Goal: Task Accomplishment & Management: Manage account settings

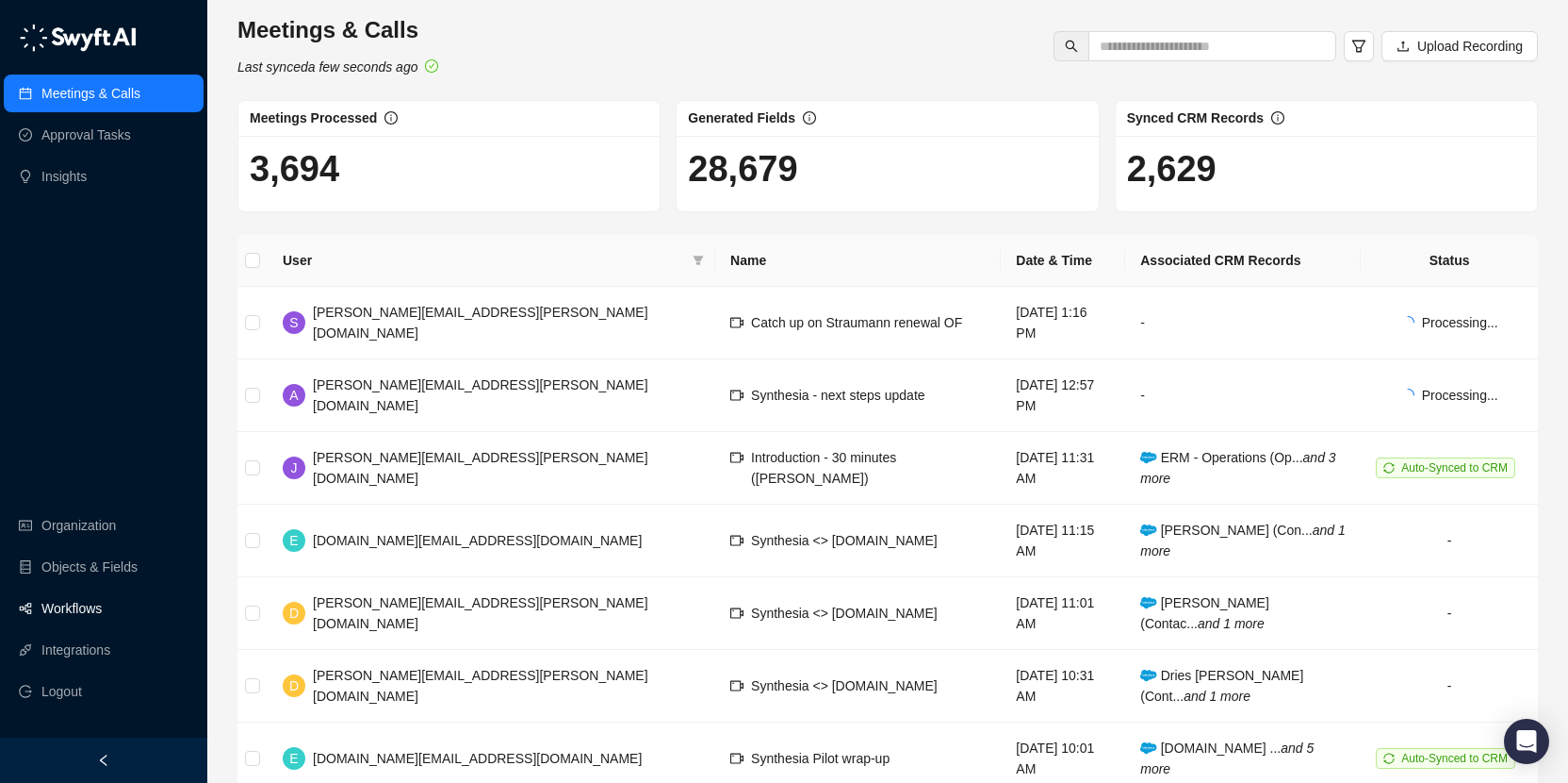
click at [101, 599] on link "Workflows" at bounding box center [71, 608] width 60 height 38
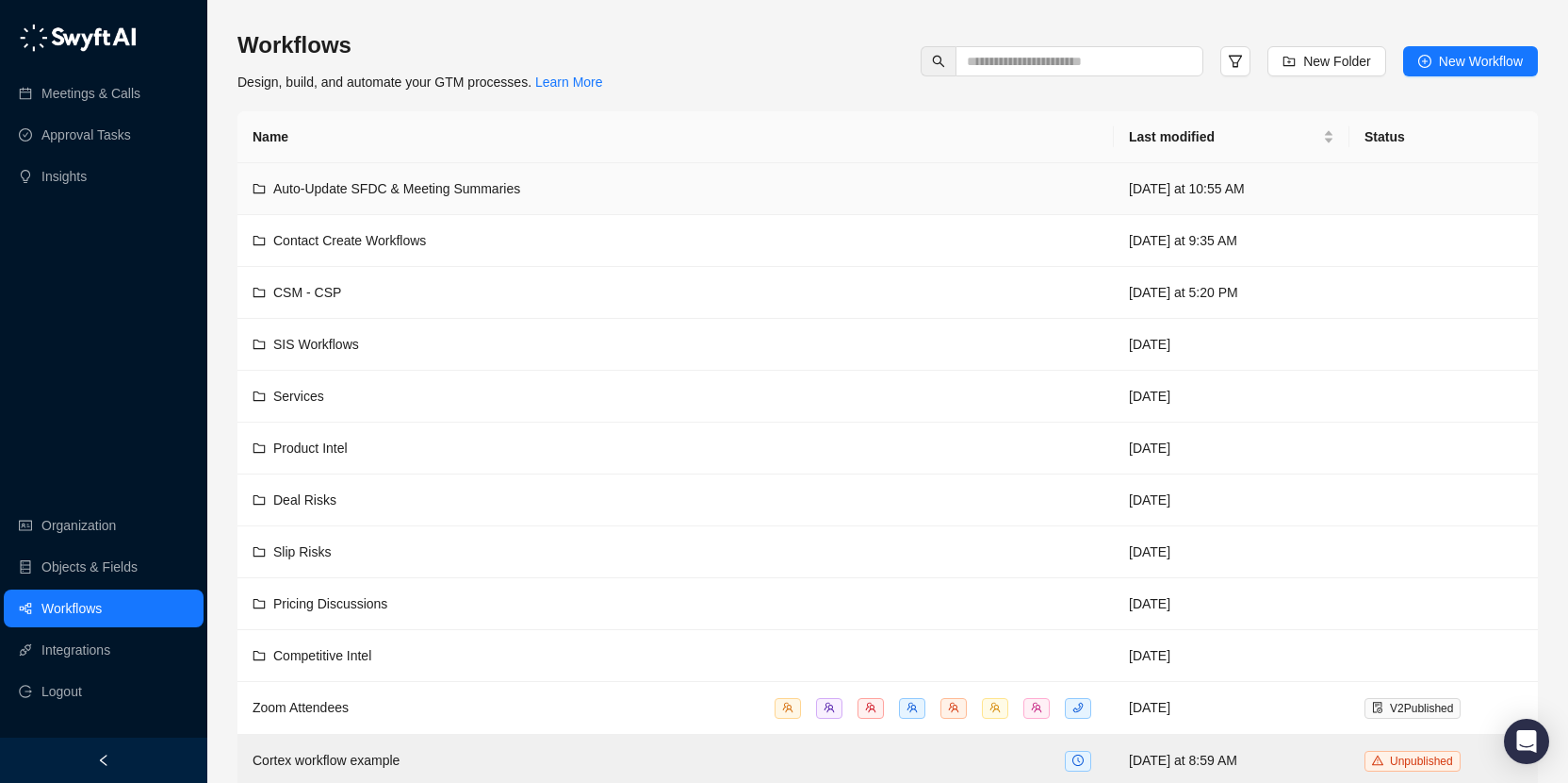
click at [546, 185] on div "Auto-Update SFDC & Meeting Summaries" at bounding box center [675, 188] width 846 height 21
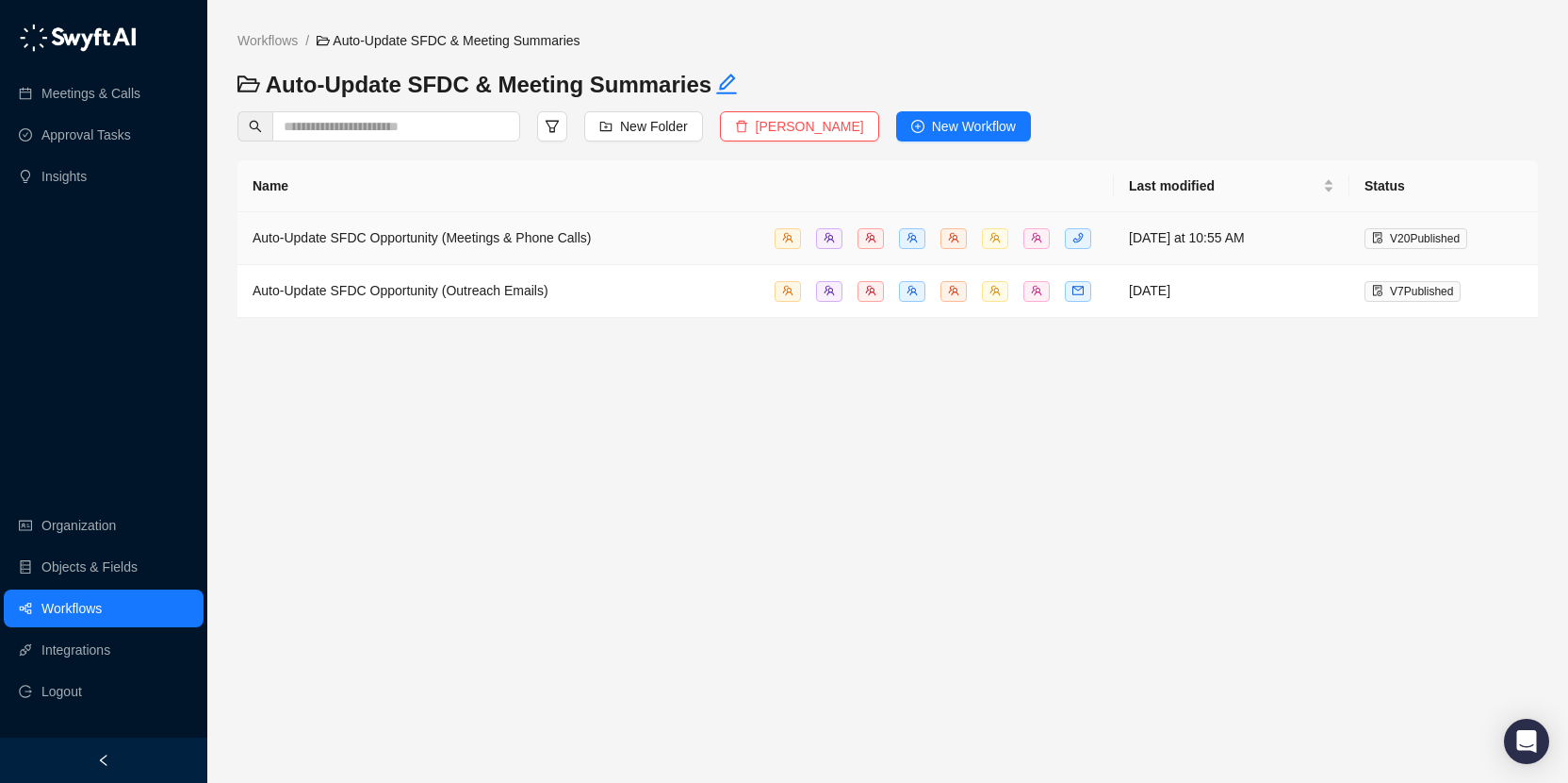
click at [543, 241] on span "Auto-Update SFDC Opportunity (Meetings & Phone Calls)" at bounding box center [422, 237] width 340 height 15
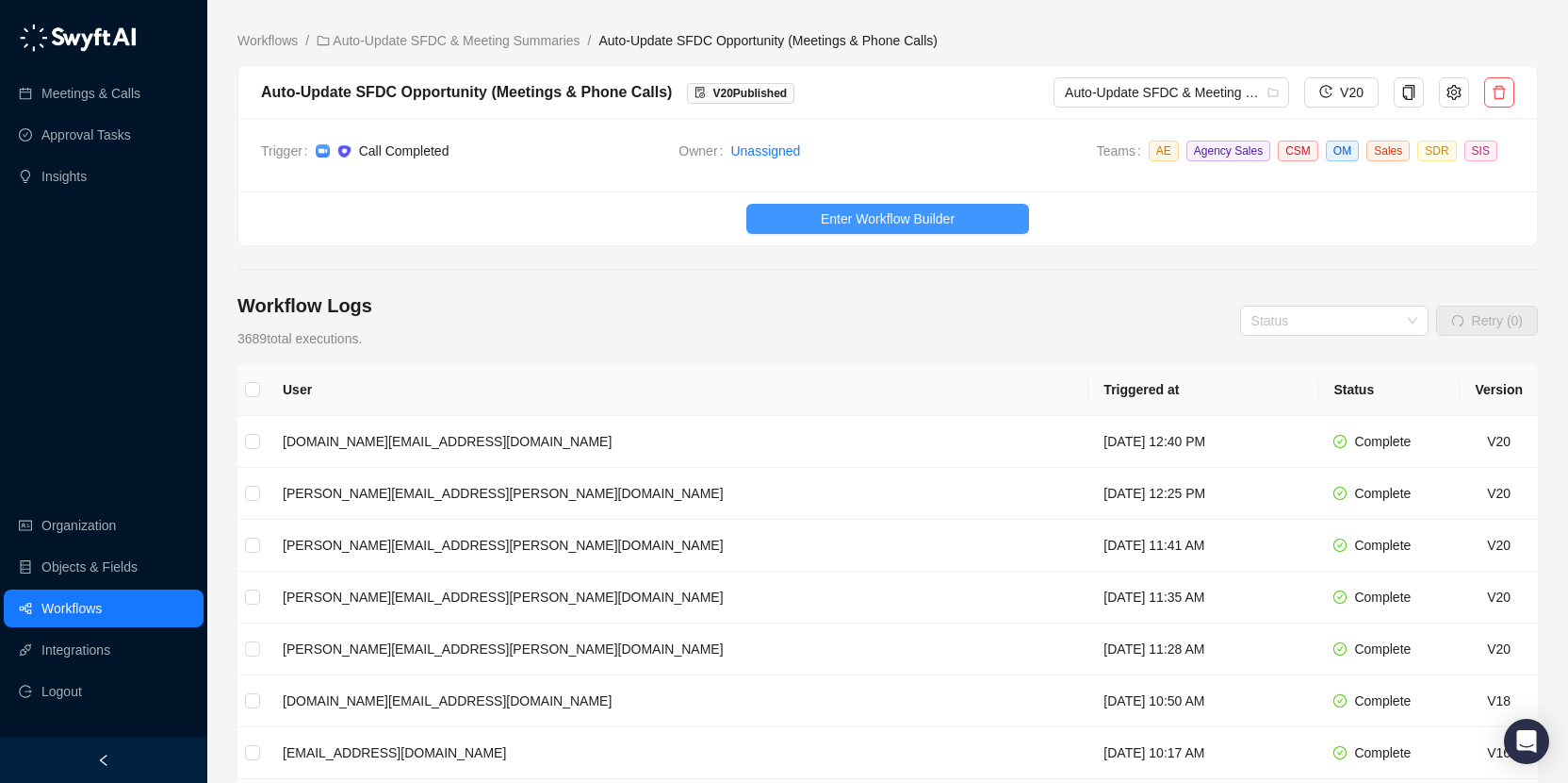
click at [895, 217] on span "Enter Workflow Builder" at bounding box center [887, 218] width 134 height 21
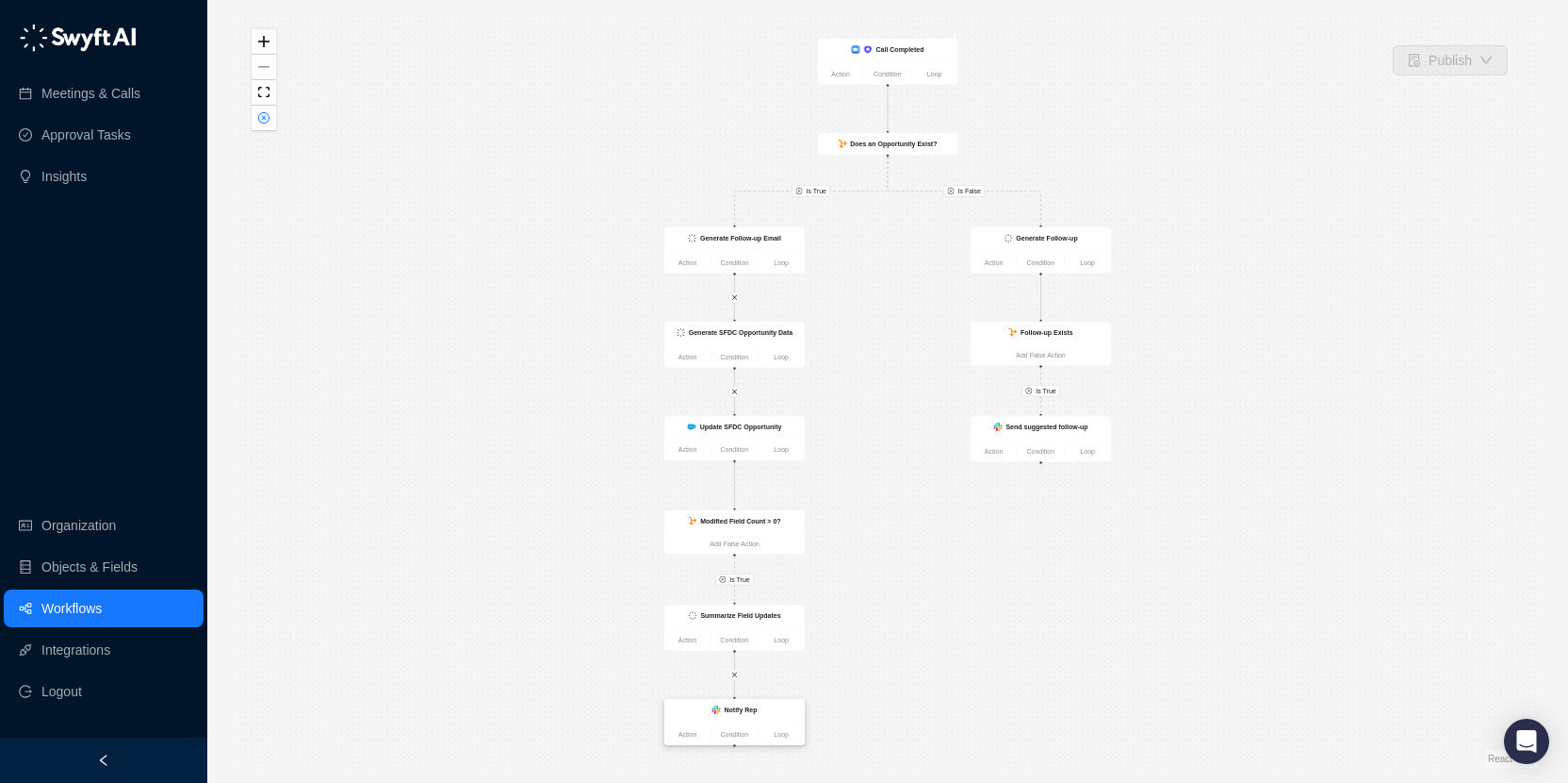
click at [728, 704] on div "Notify Rep" at bounding box center [742, 709] width 33 height 11
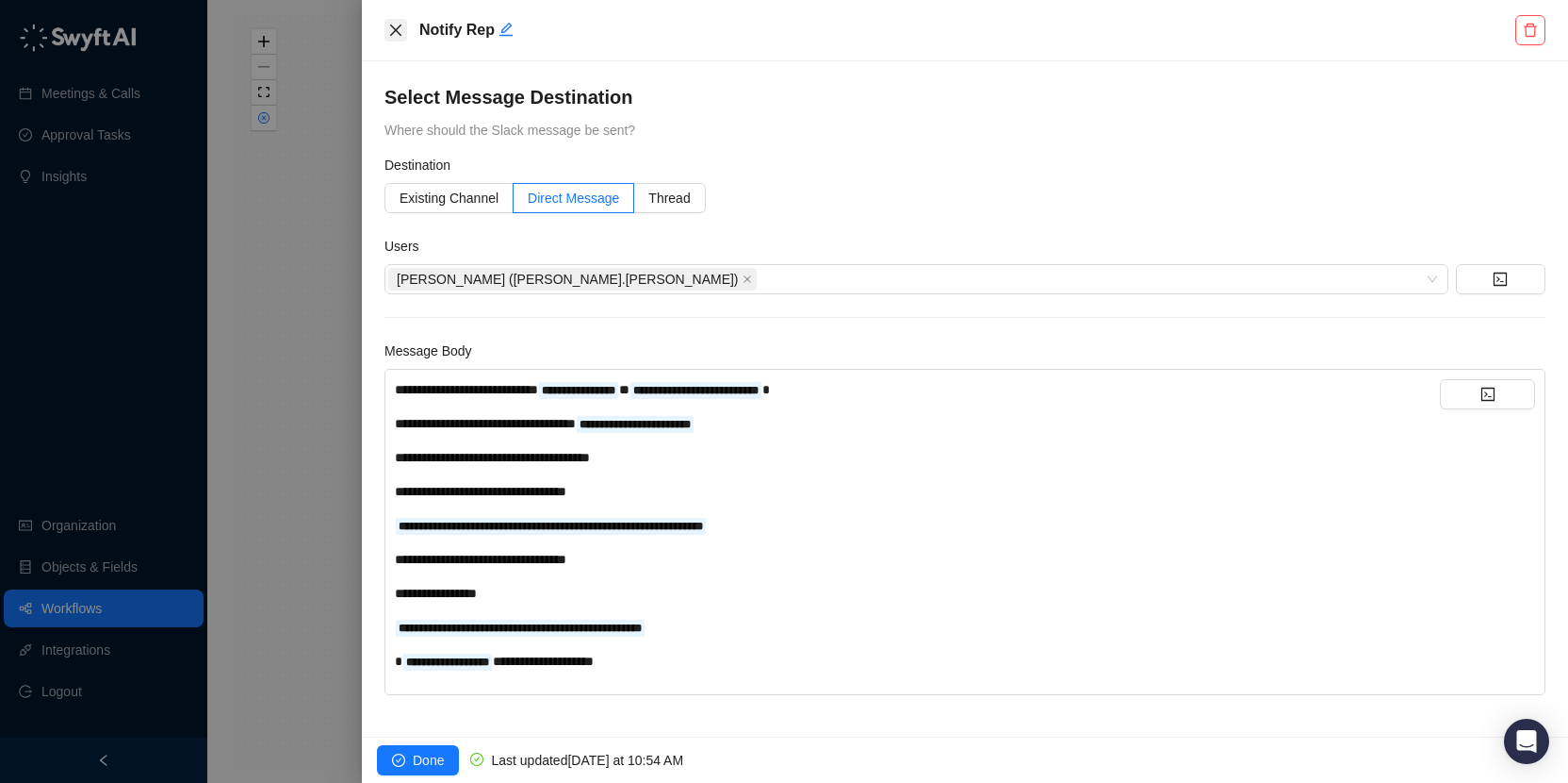
click at [401, 26] on icon "close" at bounding box center [395, 29] width 15 height 15
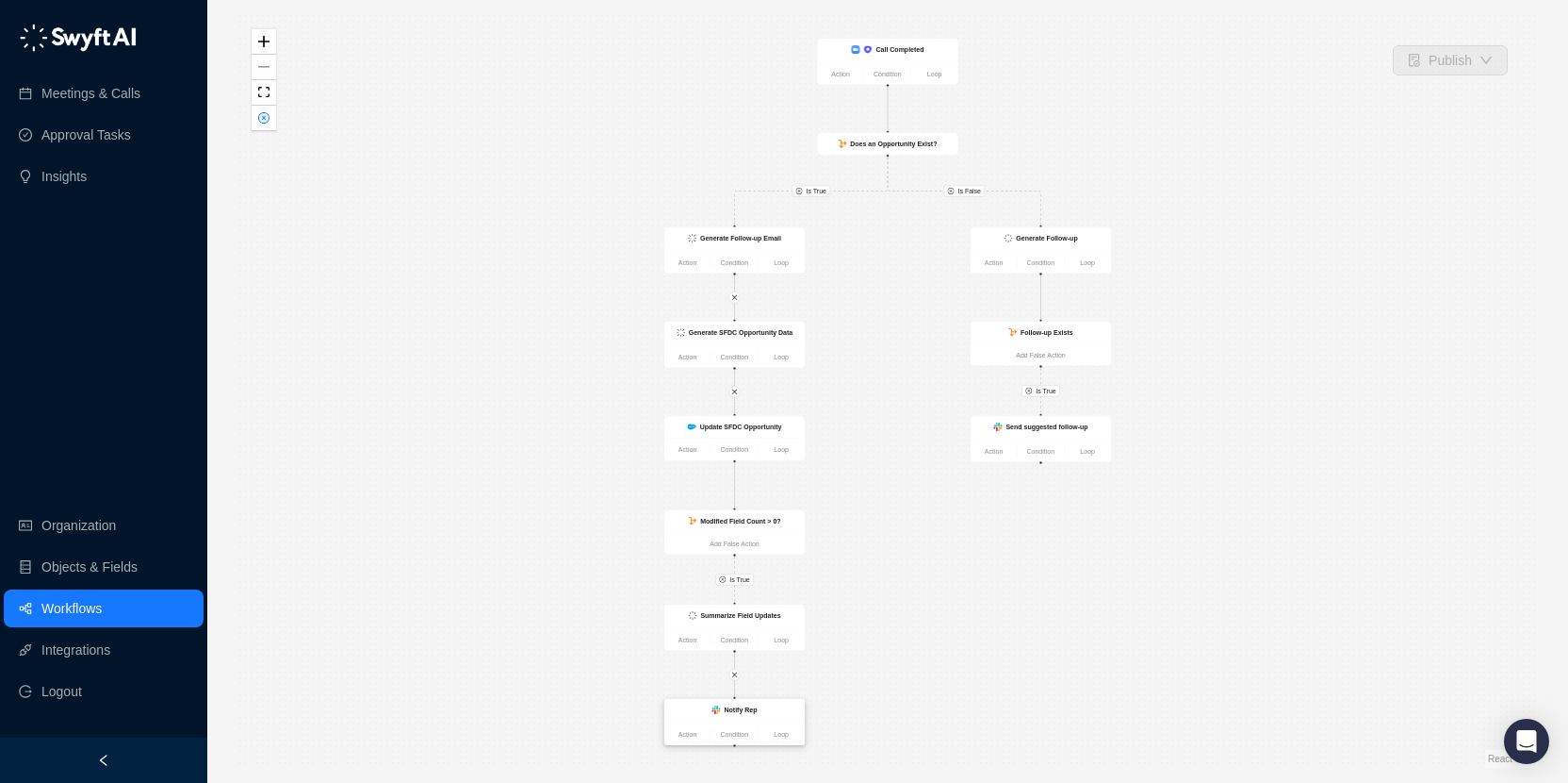
click at [728, 715] on div "Notify Rep" at bounding box center [735, 710] width 129 height 13
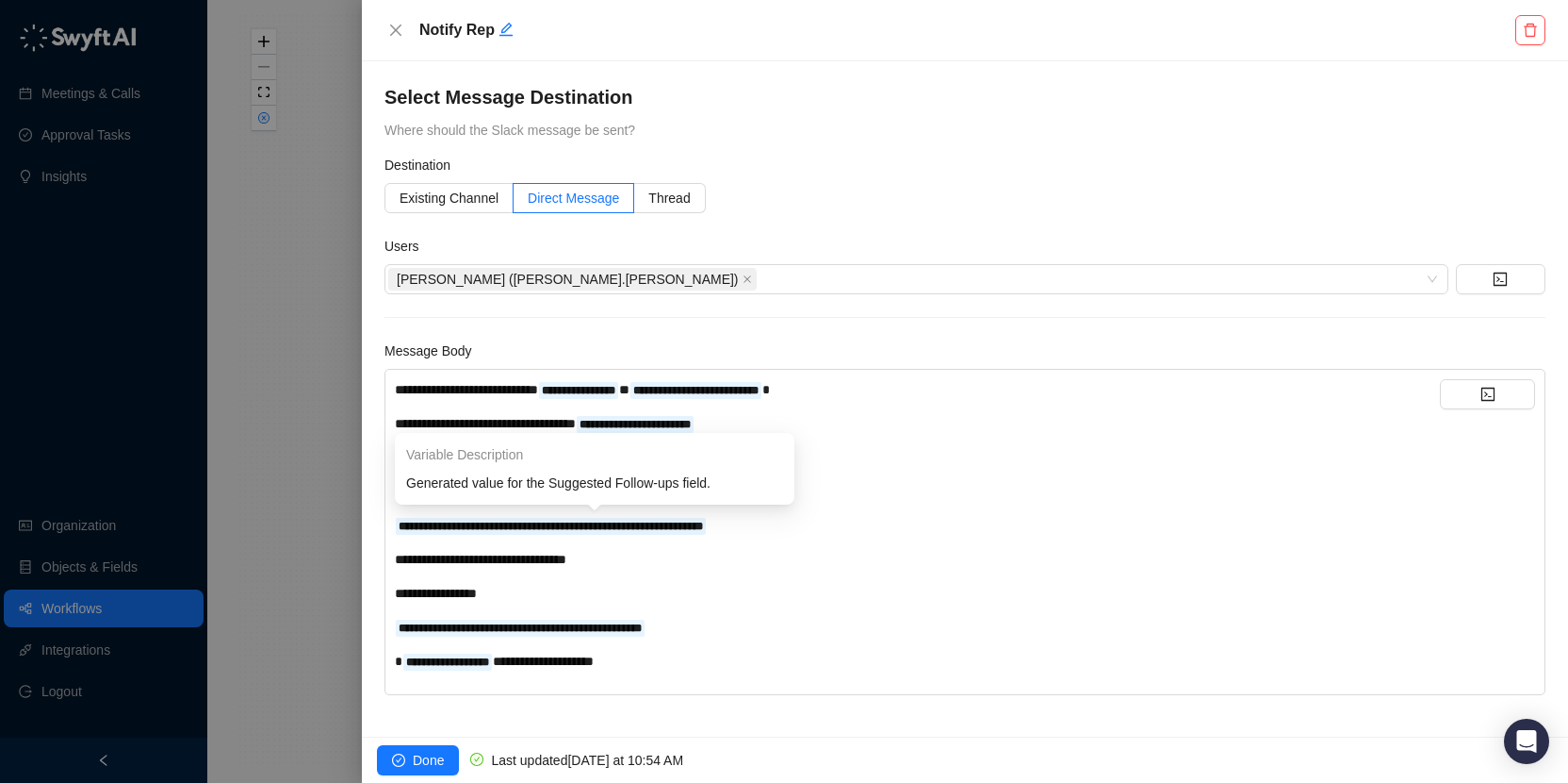
scroll to position [4, 0]
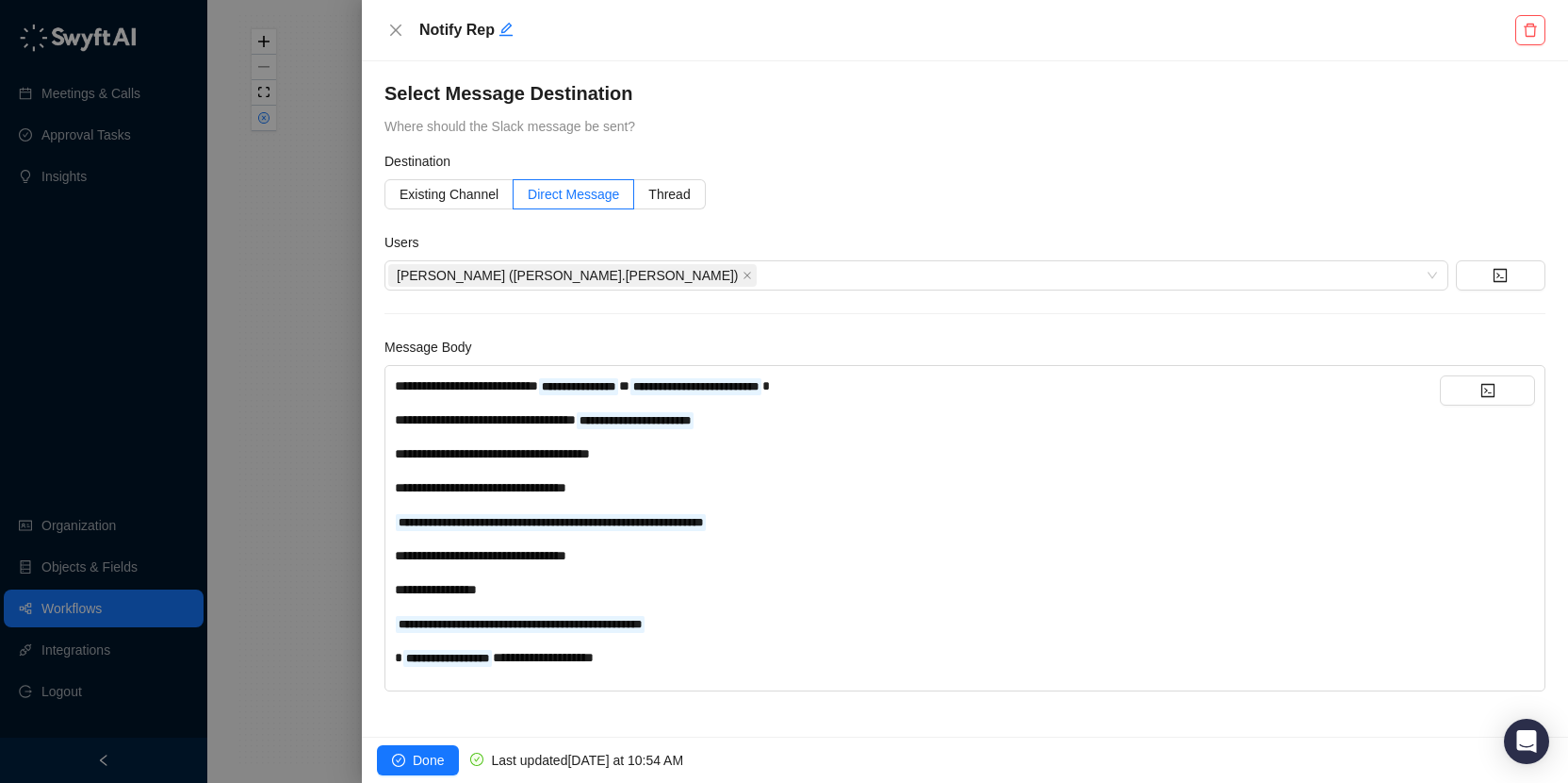
click at [307, 578] on div at bounding box center [784, 392] width 1568 height 783
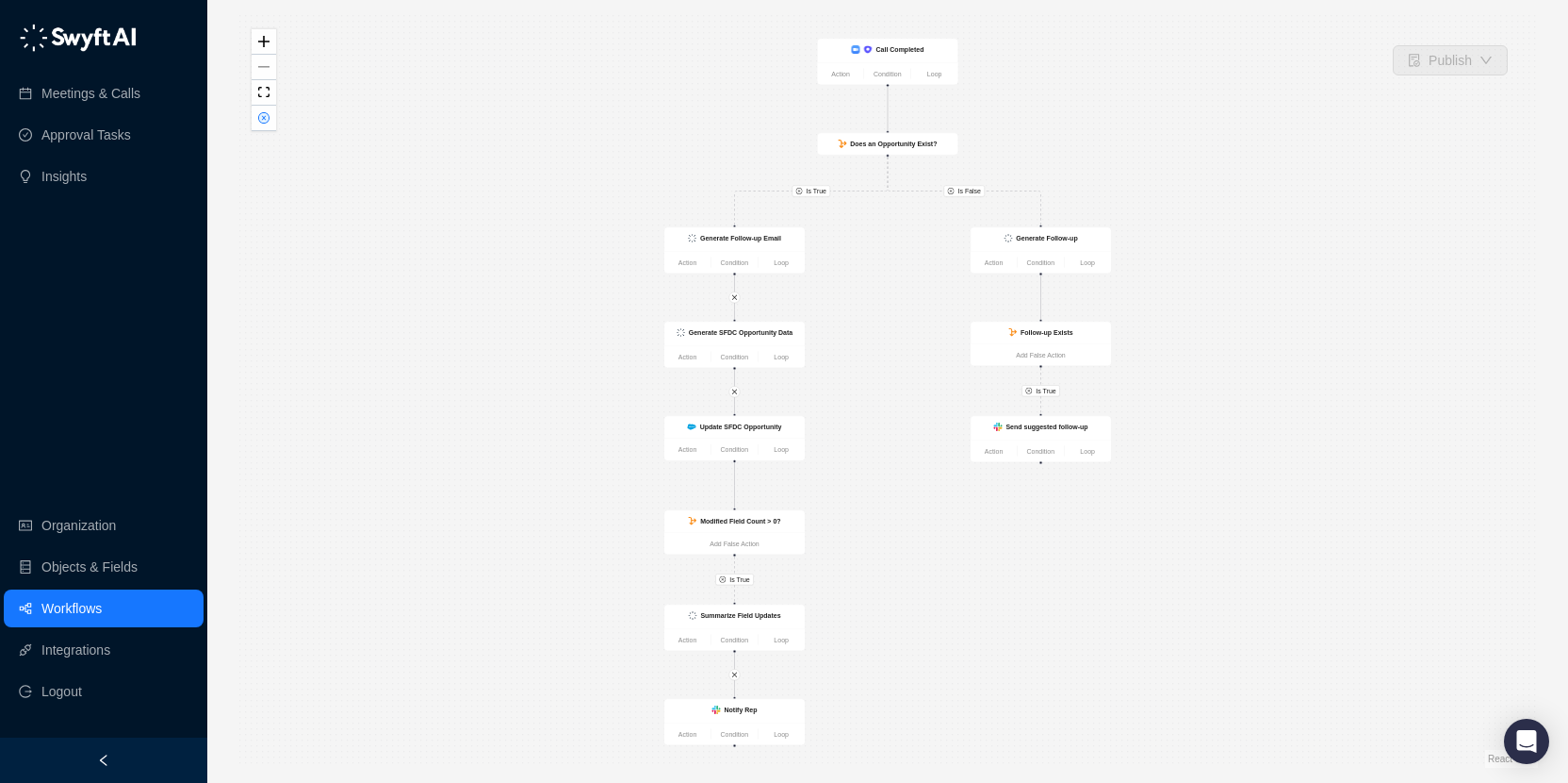
click at [882, 248] on div "Is True Is False Is True Is True Call Completed Action Condition Loop Does an O…" at bounding box center [887, 391] width 1301 height 753
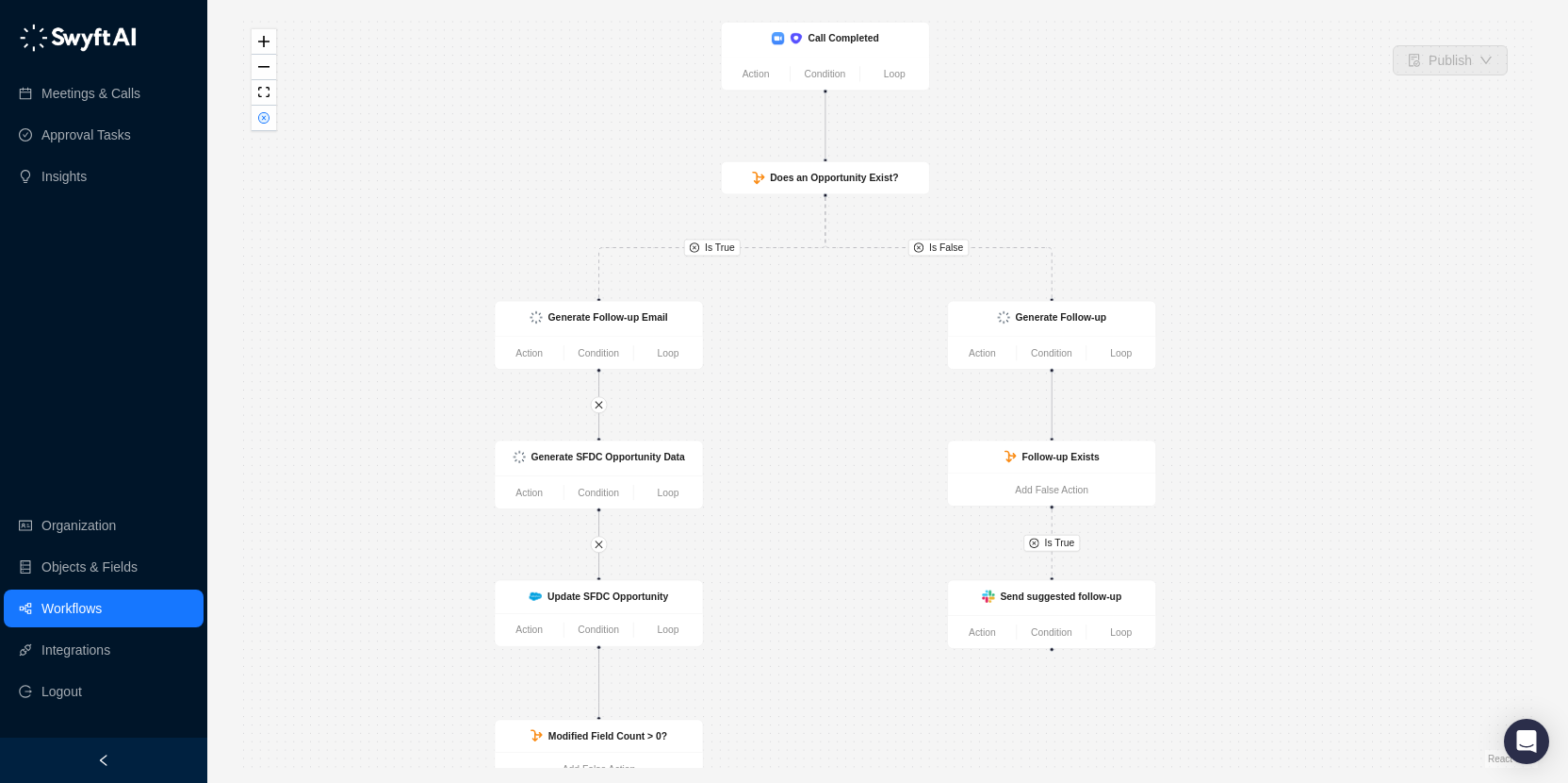
drag, startPoint x: 1132, startPoint y: 156, endPoint x: 1066, endPoint y: 239, distance: 106.0
click at [1066, 239] on div "Is True Is False Is True Is True Call Completed Action Condition Loop Does an O…" at bounding box center [887, 391] width 1301 height 753
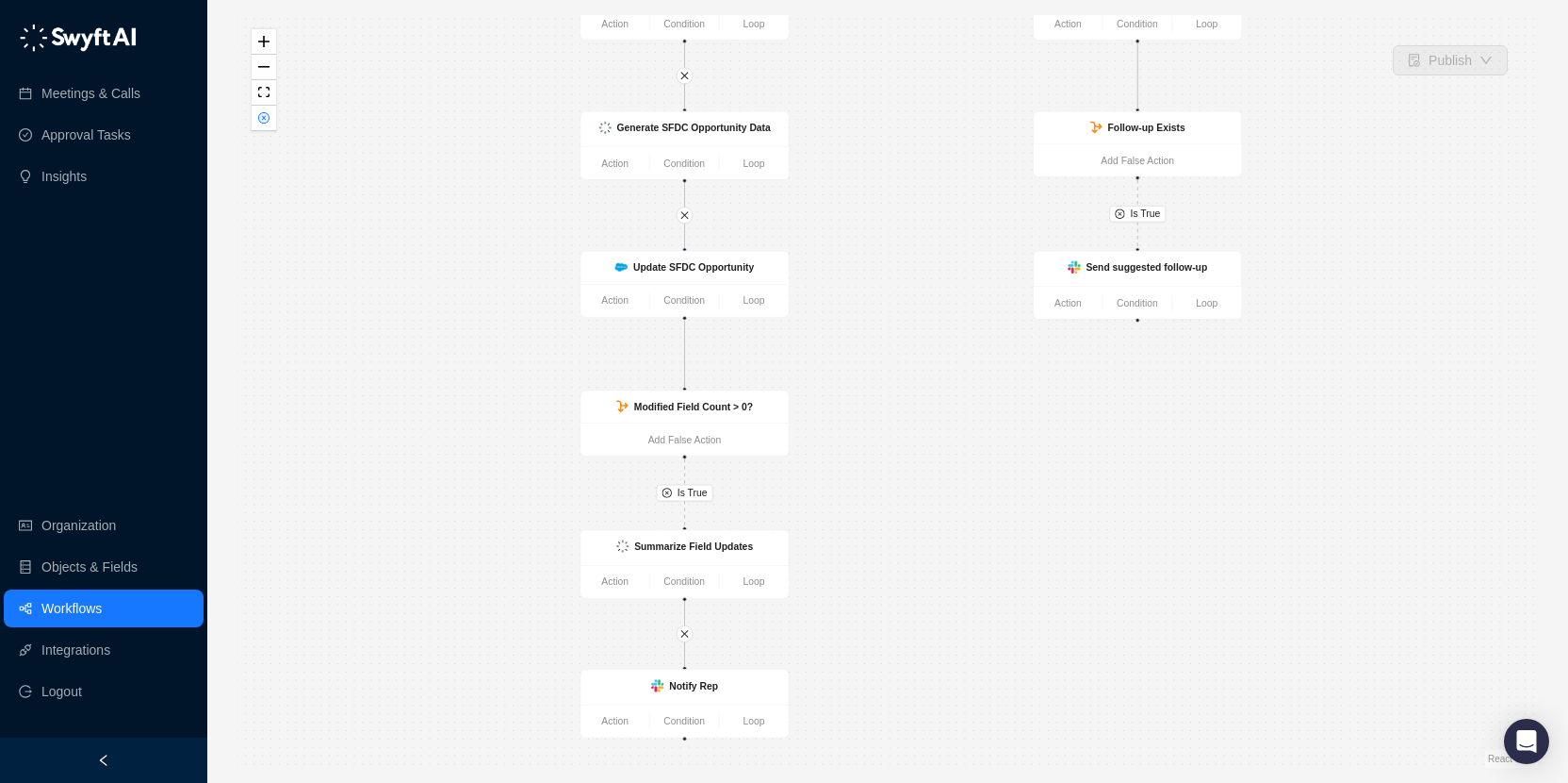
drag, startPoint x: 785, startPoint y: 692, endPoint x: 864, endPoint y: 286, distance: 413.6
click at [864, 284] on div "Is True Is False Is True Is True Call Completed Action Condition Loop Does an O…" at bounding box center [887, 391] width 1301 height 753
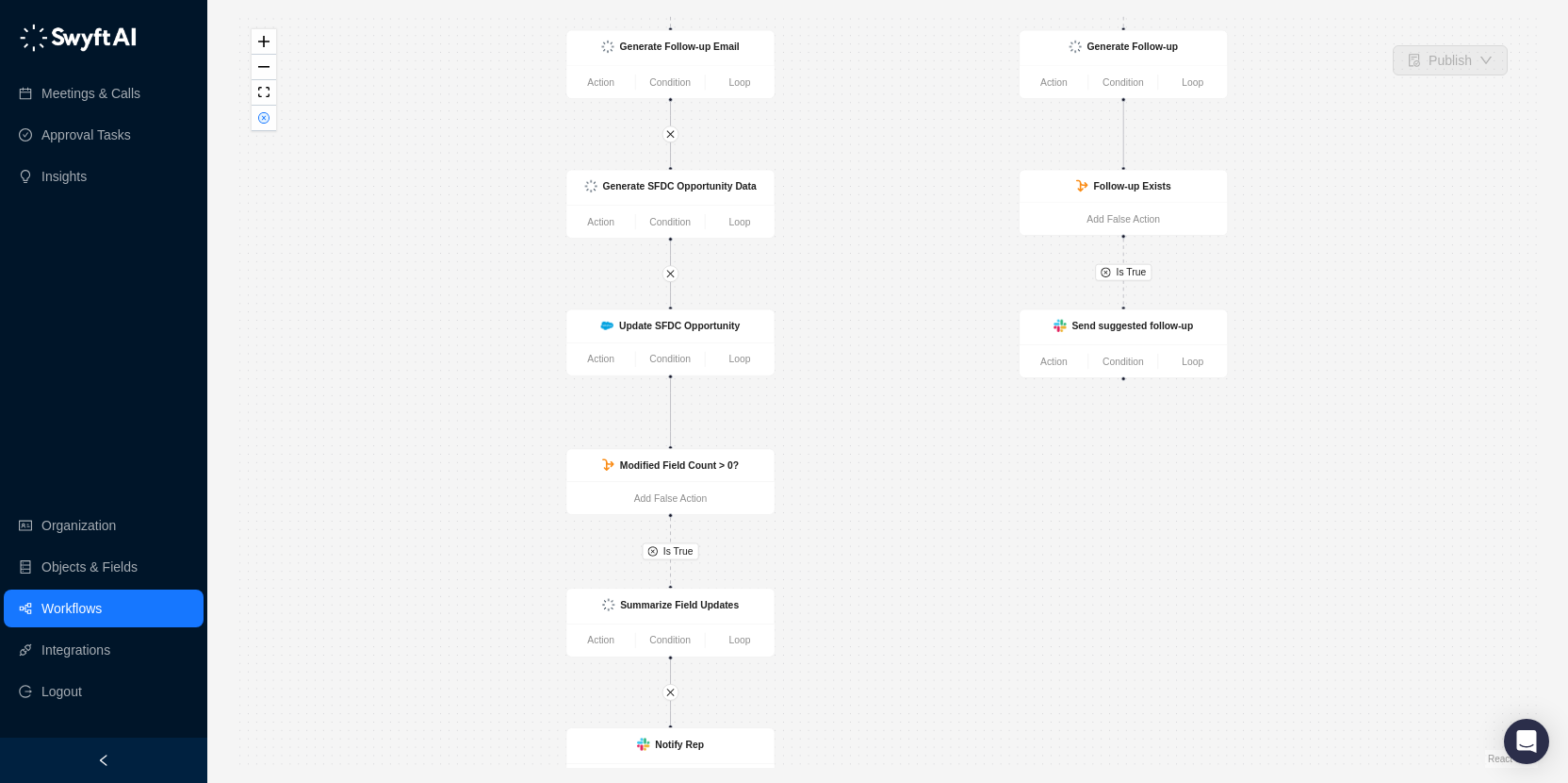
drag, startPoint x: 885, startPoint y: 290, endPoint x: 843, endPoint y: 660, distance: 372.4
click at [845, 659] on div "Is True Is False Is True Is True Call Completed Action Condition Loop Does an O…" at bounding box center [887, 391] width 1301 height 753
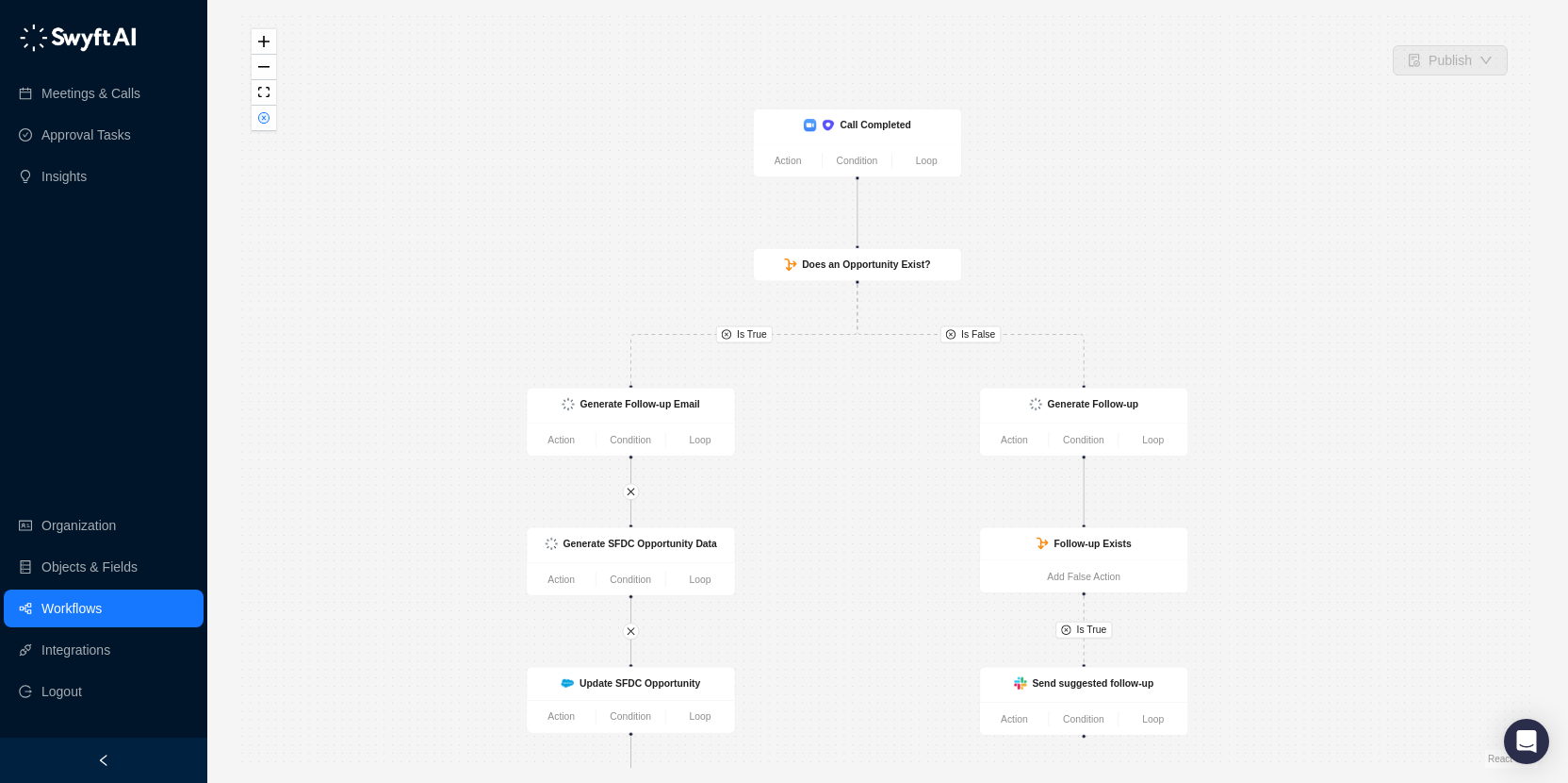
drag, startPoint x: 1167, startPoint y: 219, endPoint x: 1160, endPoint y: 344, distance: 125.2
click at [1160, 344] on div "Is True Is False Is True Is True Call Completed Action Condition Loop Does an O…" at bounding box center [887, 391] width 1301 height 753
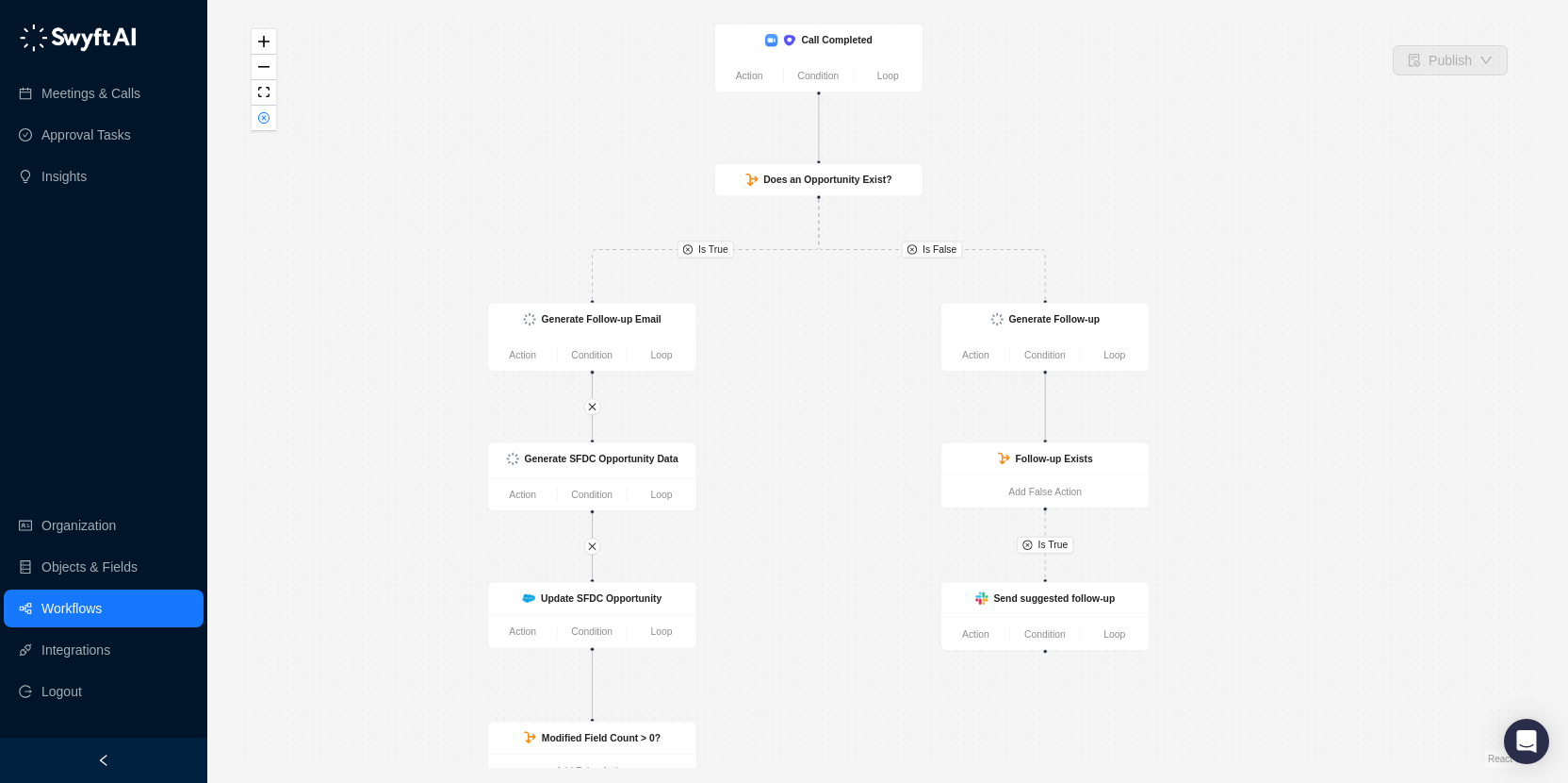
drag, startPoint x: 579, startPoint y: 328, endPoint x: 532, endPoint y: 179, distance: 156.2
click at [533, 179] on div "Is True Is False Is True Is True Call Completed Action Condition Loop Does an O…" at bounding box center [887, 391] width 1301 height 753
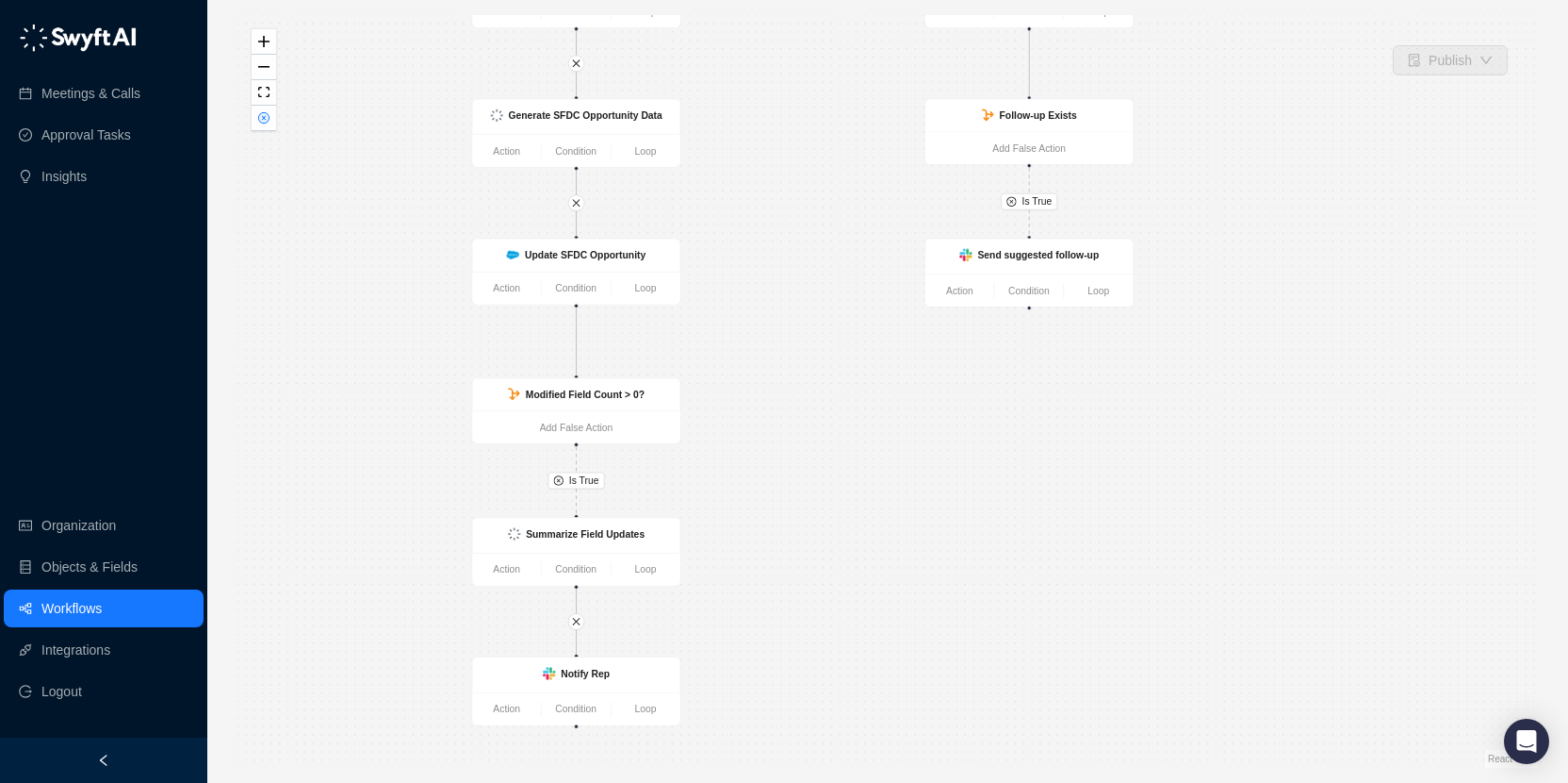
drag, startPoint x: 895, startPoint y: 664, endPoint x: 888, endPoint y: 385, distance: 279.1
click at [888, 385] on div "Is True Is False Is True Is True Call Completed Action Condition Loop Does an O…" at bounding box center [887, 391] width 1301 height 753
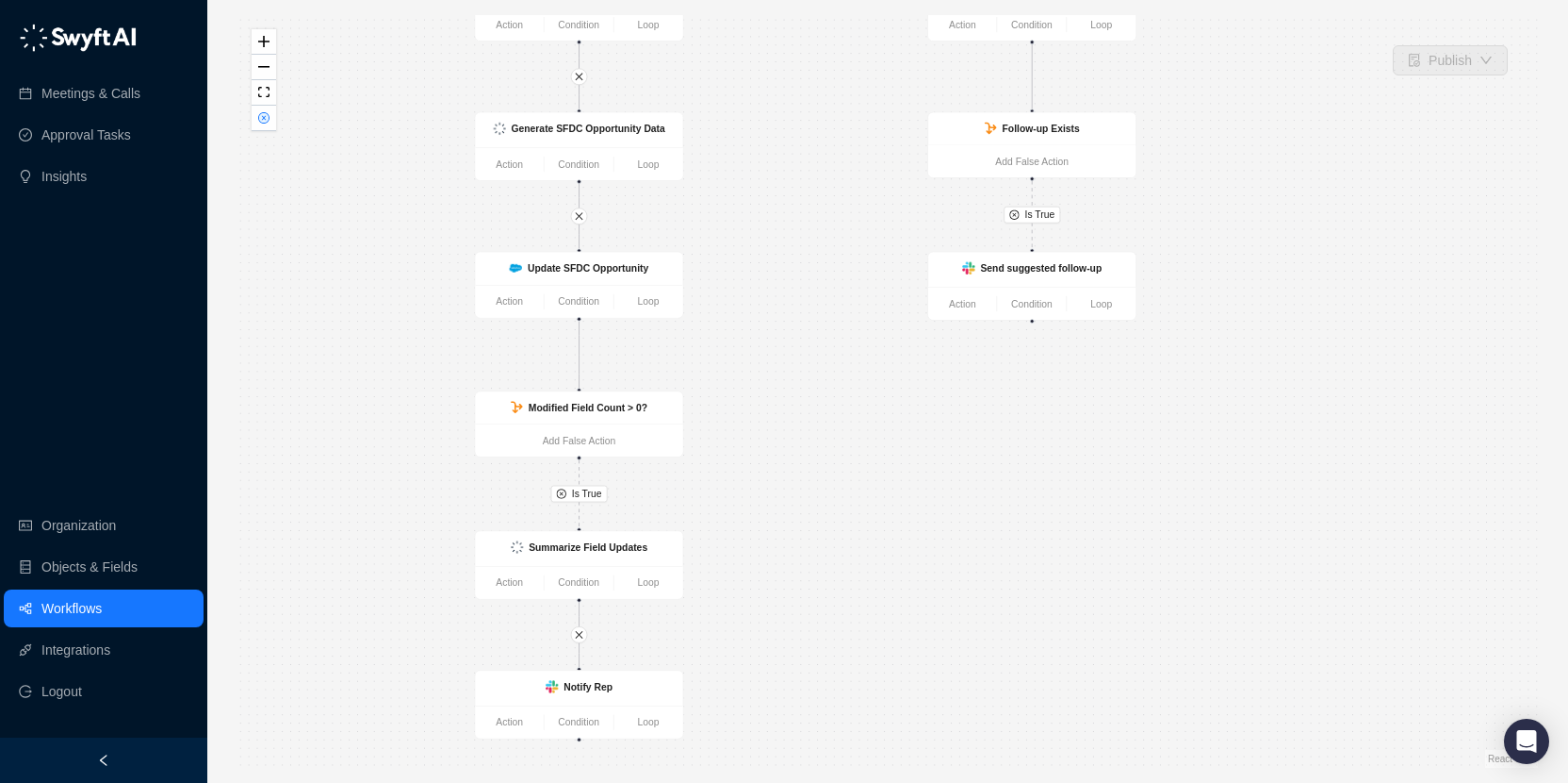
drag, startPoint x: 865, startPoint y: 346, endPoint x: 869, endPoint y: 360, distance: 14.6
click at [869, 360] on div "Is True Is False Is True Is True Call Completed Action Condition Loop Does an O…" at bounding box center [887, 391] width 1301 height 753
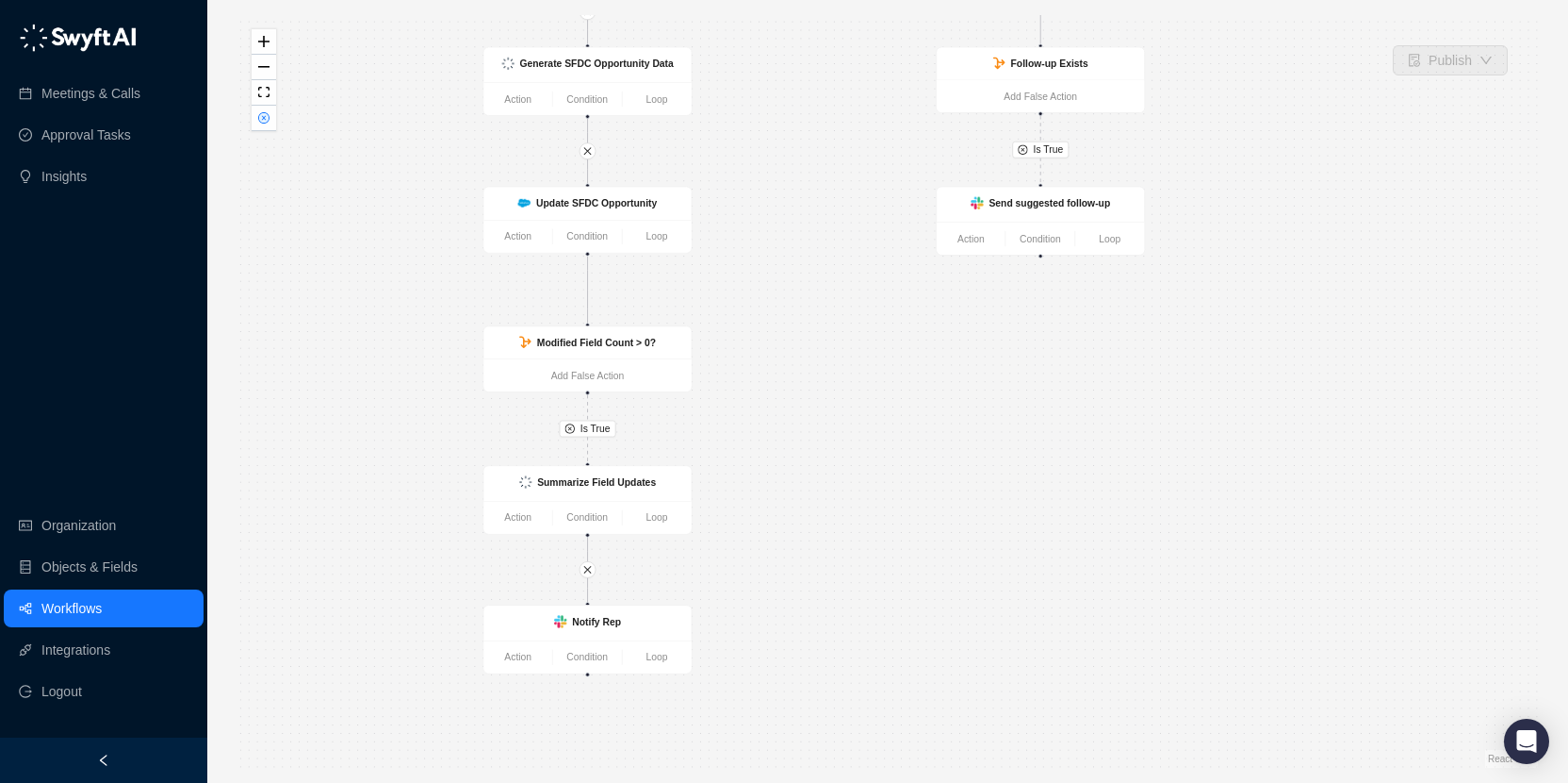
drag, startPoint x: 766, startPoint y: 387, endPoint x: 774, endPoint y: 320, distance: 67.5
click at [774, 320] on div "Is True Is False Is True Is True Call Completed Action Condition Loop Does an O…" at bounding box center [887, 391] width 1301 height 753
click at [264, 124] on button "button" at bounding box center [263, 118] width 24 height 25
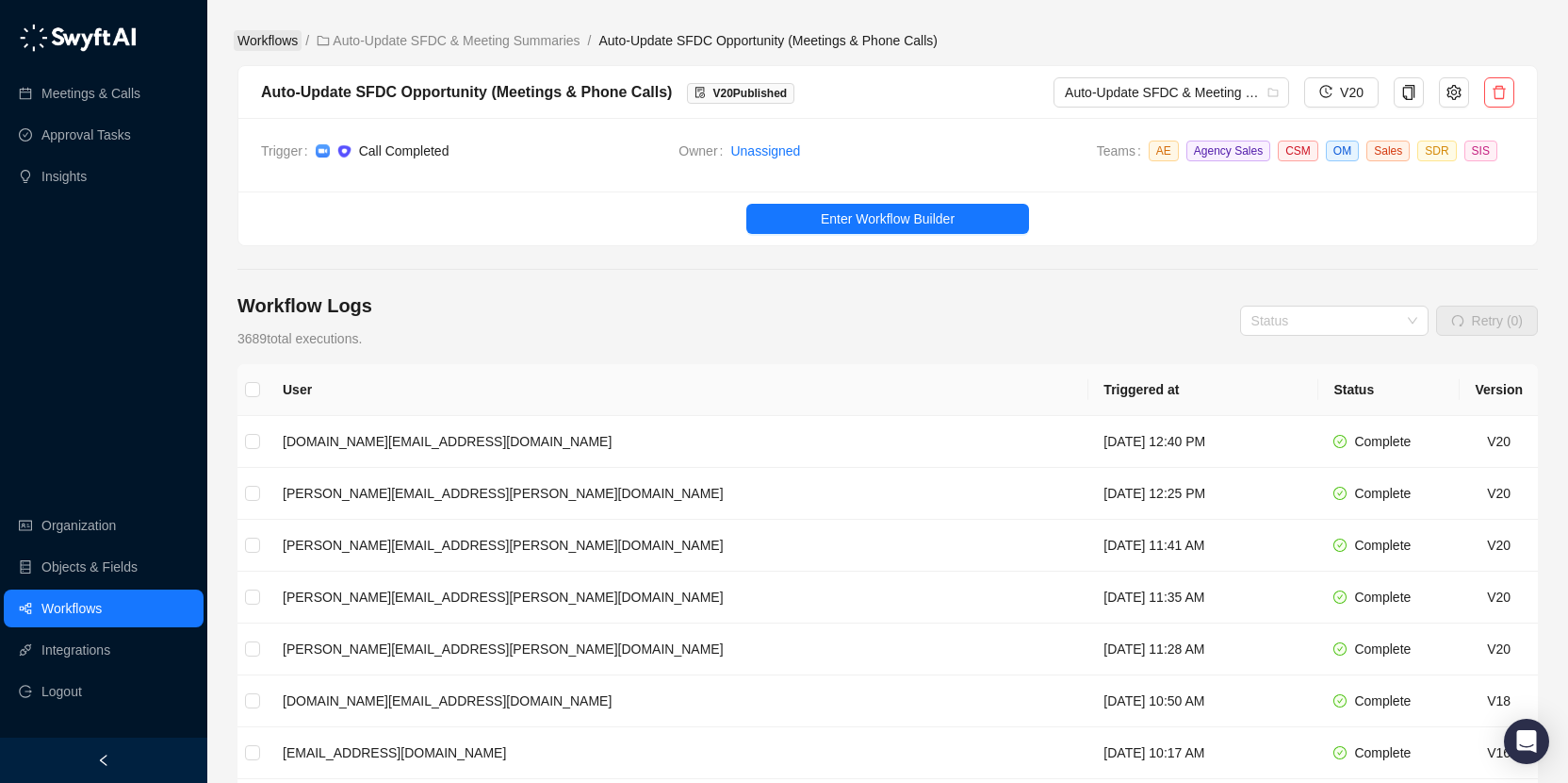
click at [283, 36] on link "Workflows" at bounding box center [267, 40] width 68 height 21
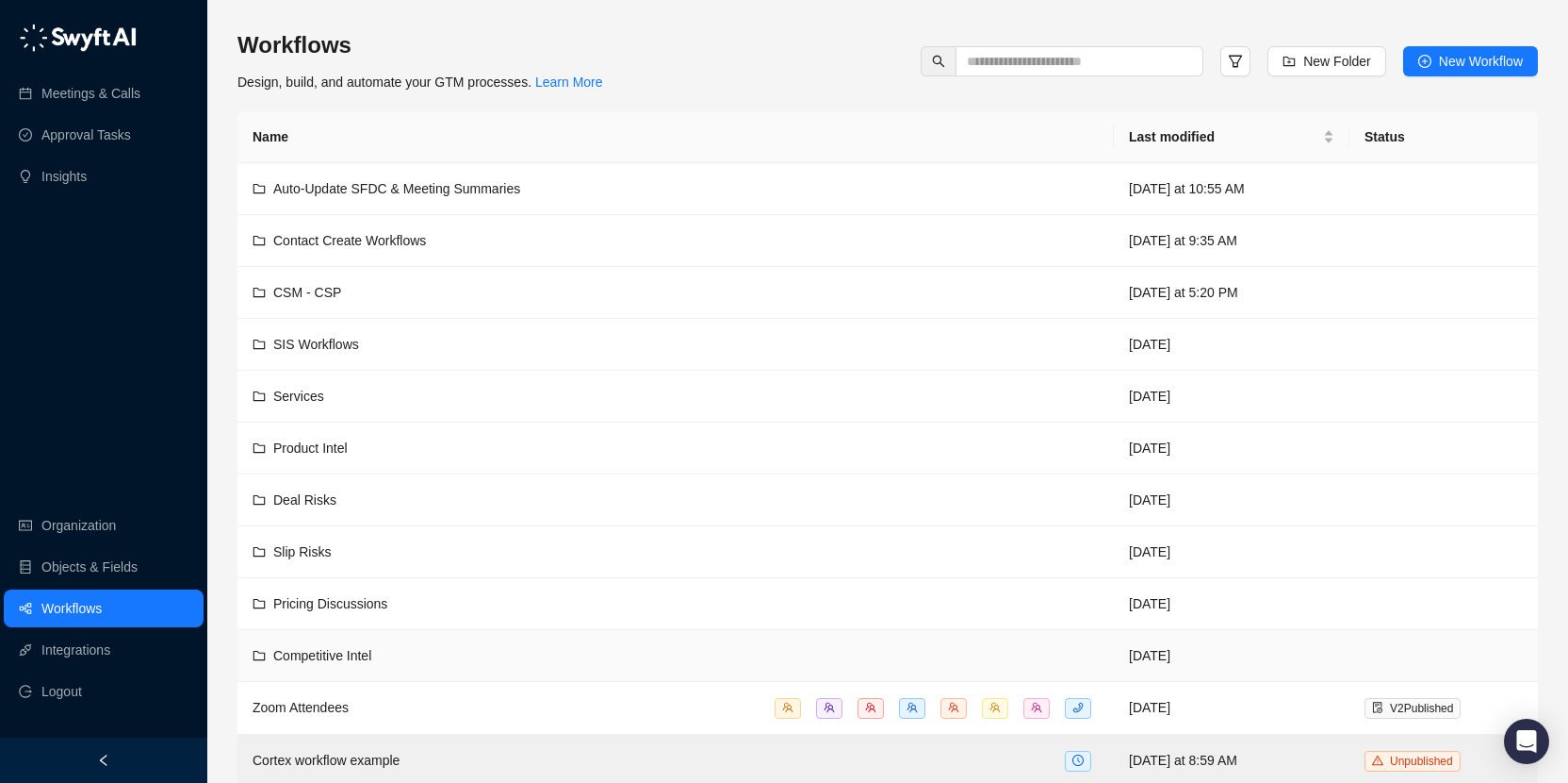
click at [513, 655] on div "Competitive Intel" at bounding box center [675, 655] width 846 height 21
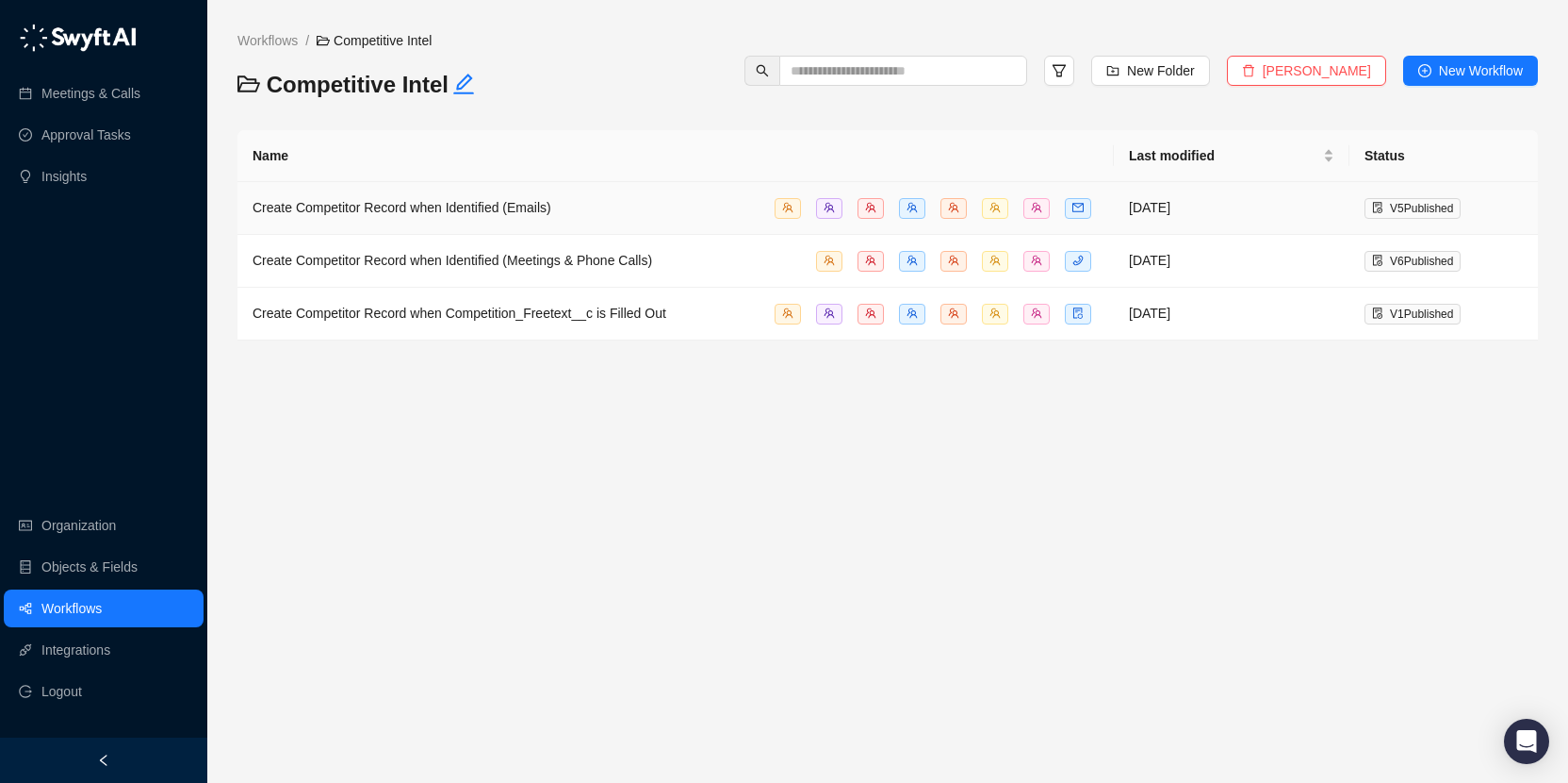
click at [528, 217] on div "Create Competitor Record when Identified (Emails)" at bounding box center [402, 207] width 299 height 21
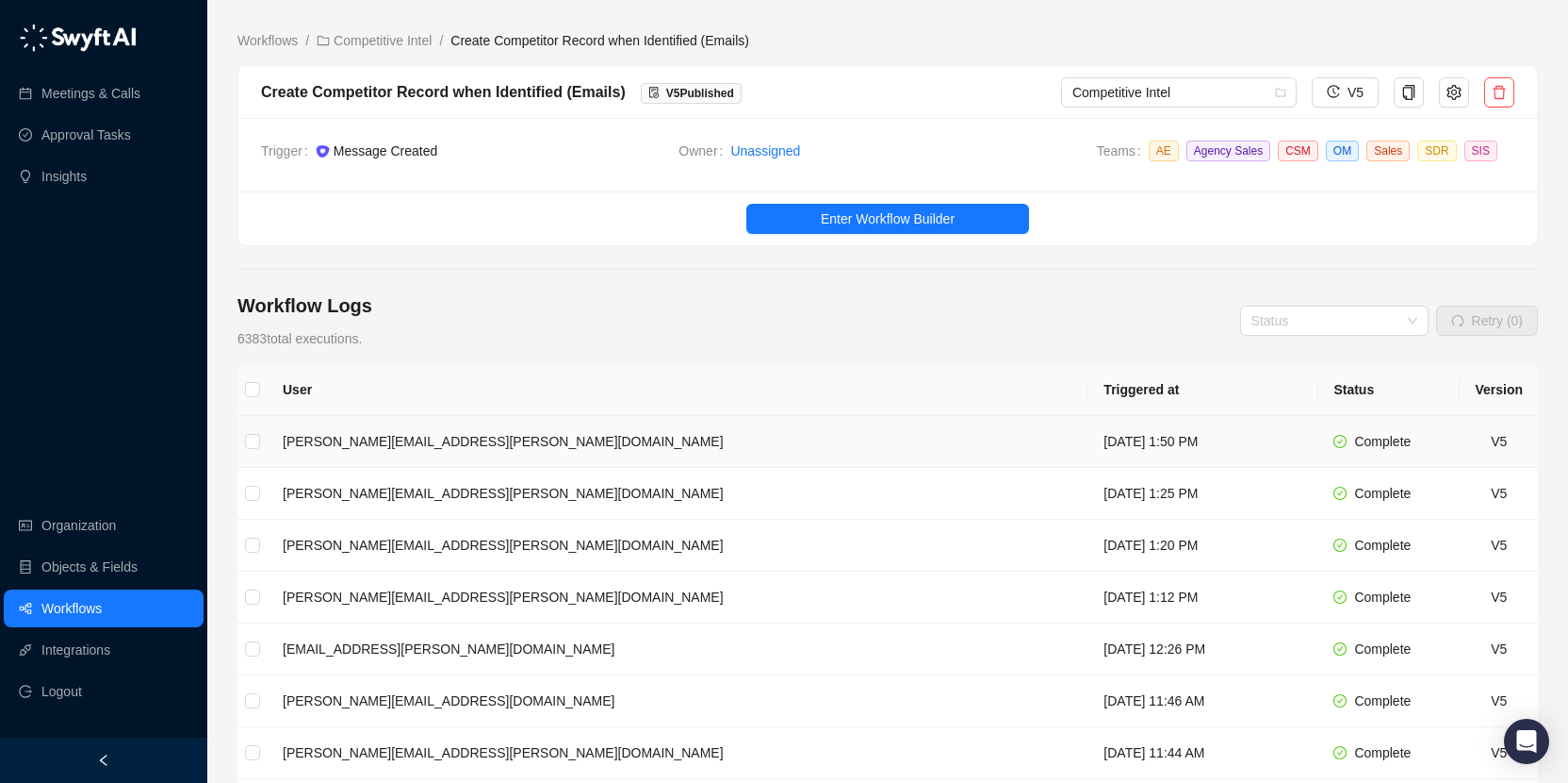
click at [1088, 463] on td "[DATE] 1:50 PM" at bounding box center [1203, 441] width 230 height 52
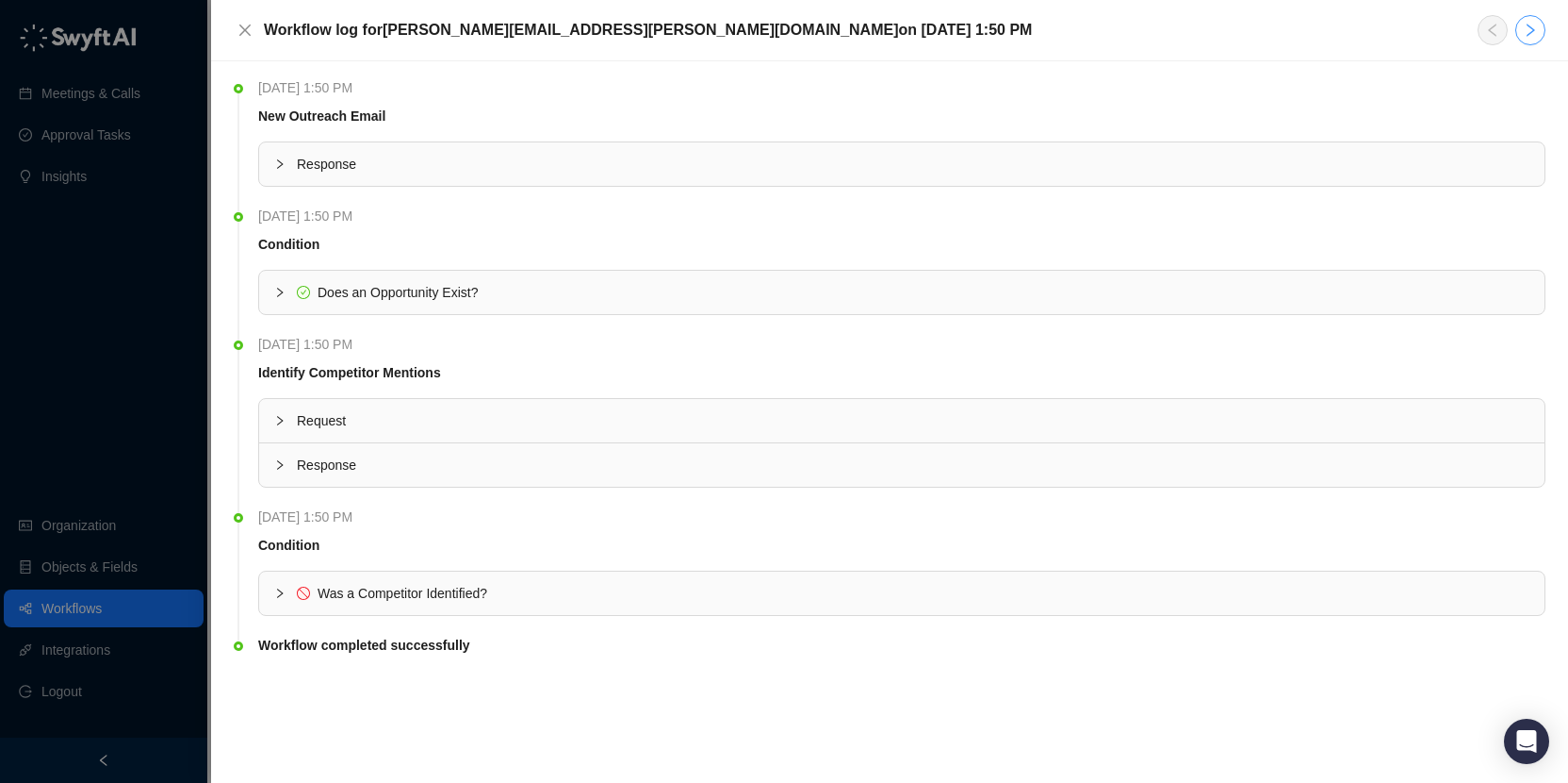
click at [1538, 27] on button "button" at bounding box center [1530, 29] width 30 height 30
click at [1536, 31] on icon "right" at bounding box center [1530, 29] width 15 height 15
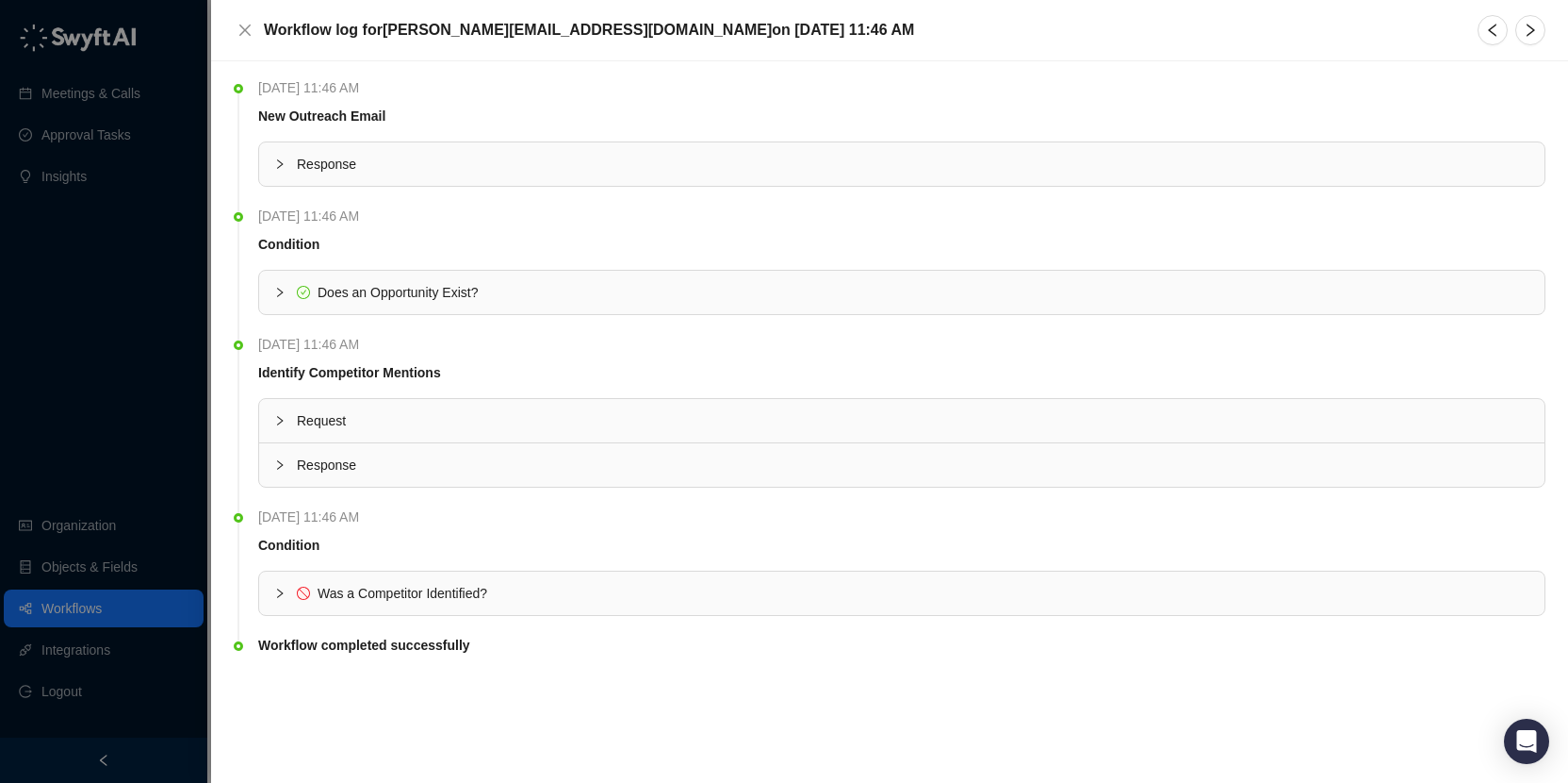
click at [1536, 31] on icon "right" at bounding box center [1530, 29] width 15 height 15
click at [244, 26] on icon "close" at bounding box center [244, 29] width 15 height 15
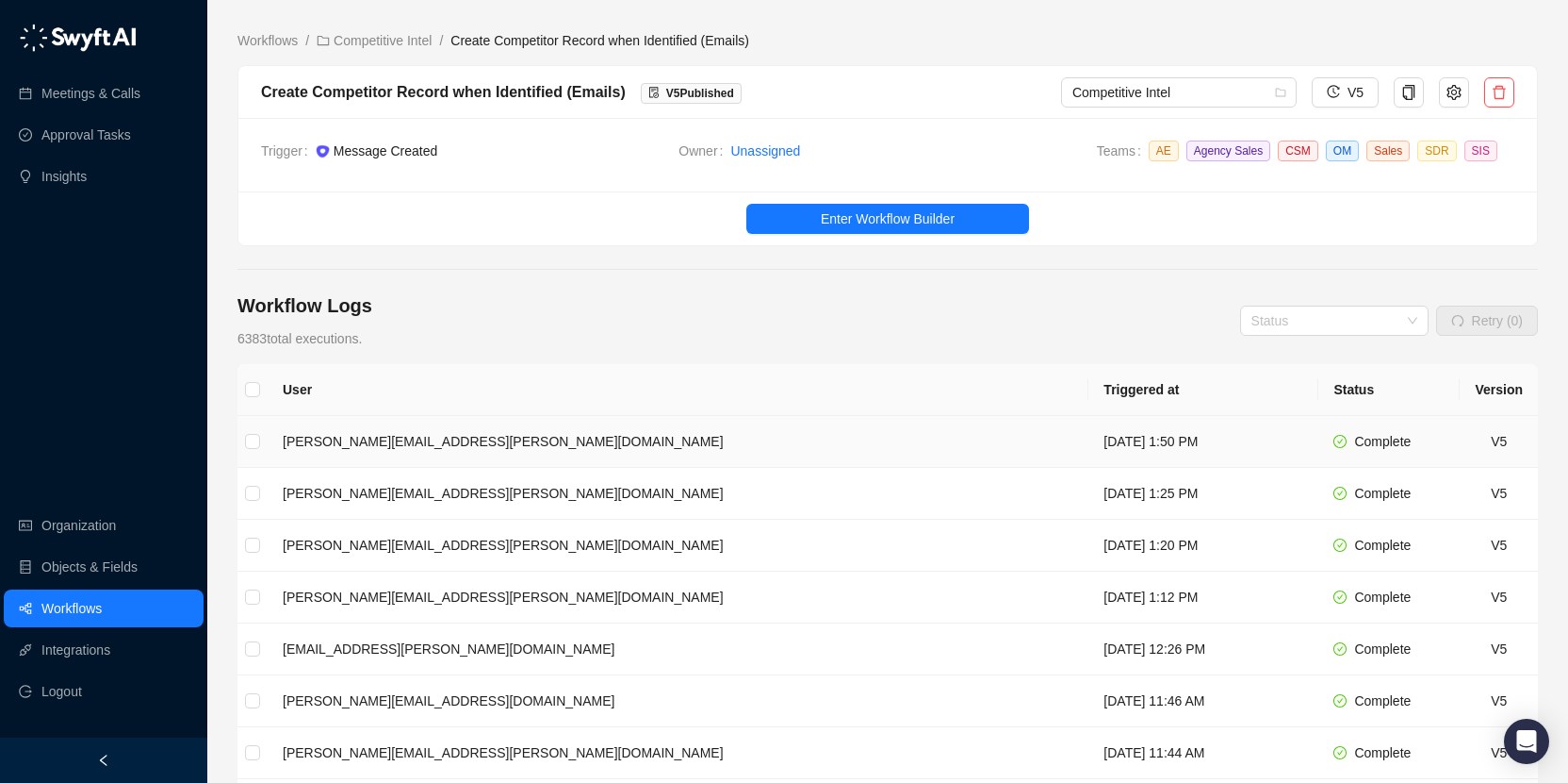
click at [1088, 448] on td "[DATE] 1:50 PM" at bounding box center [1203, 441] width 230 height 52
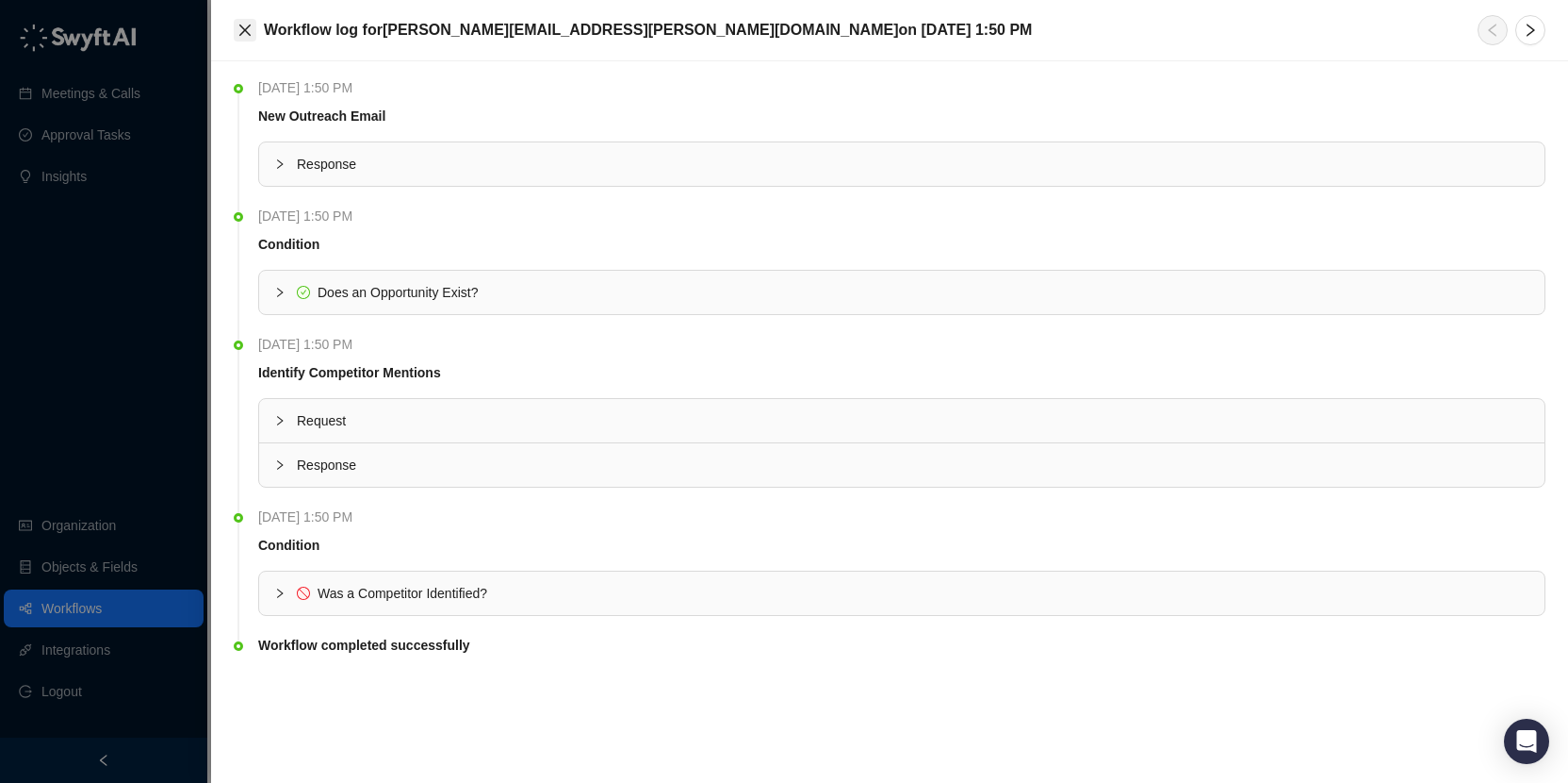
click at [248, 28] on icon "close" at bounding box center [244, 29] width 15 height 15
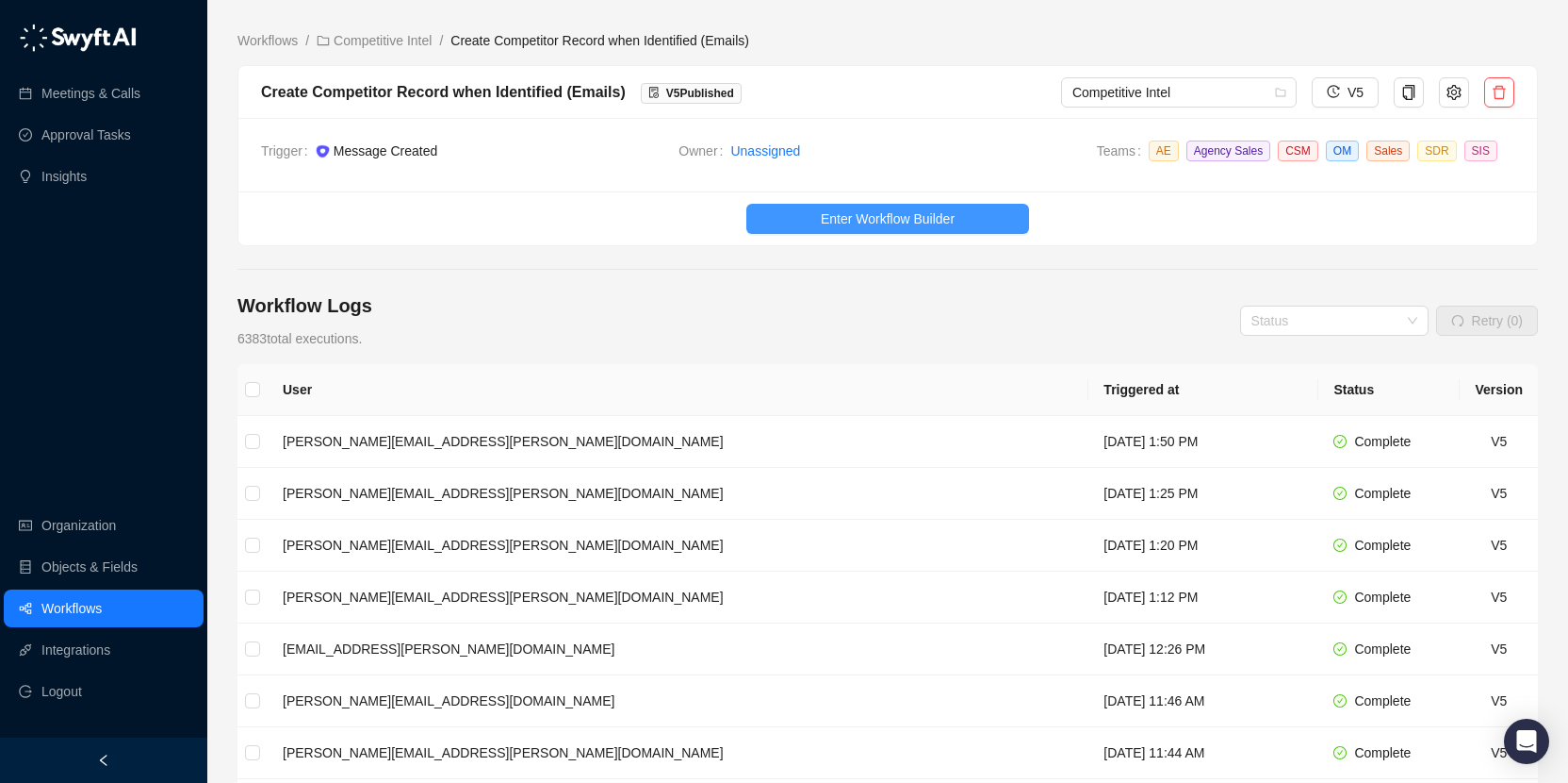
click at [792, 206] on button "Enter Workflow Builder" at bounding box center [888, 219] width 283 height 30
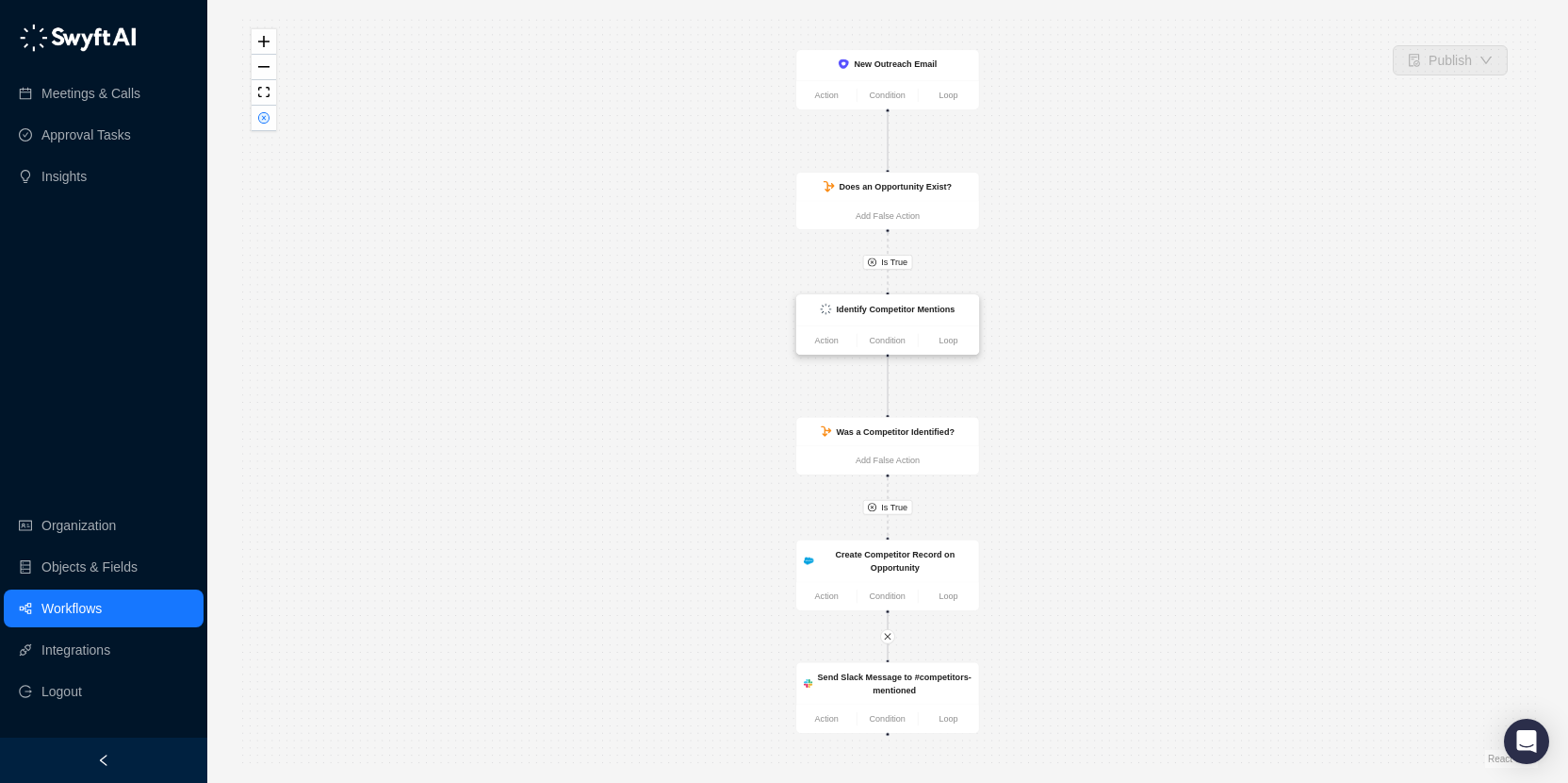
click at [902, 316] on div "Identify Competitor Mentions" at bounding box center [888, 310] width 168 height 16
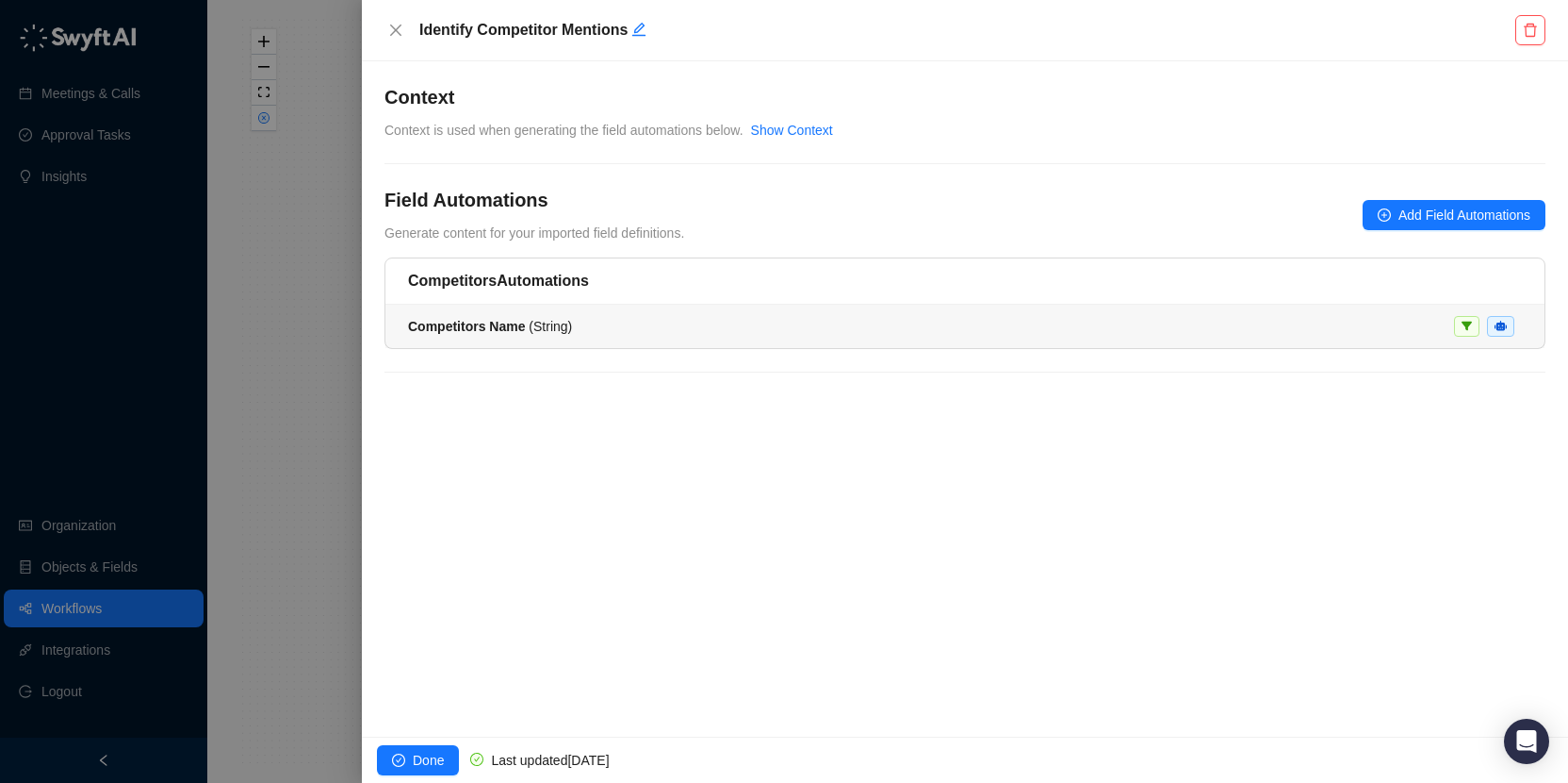
click at [742, 329] on div "Competitors Name ( String )" at bounding box center [964, 326] width 1113 height 21
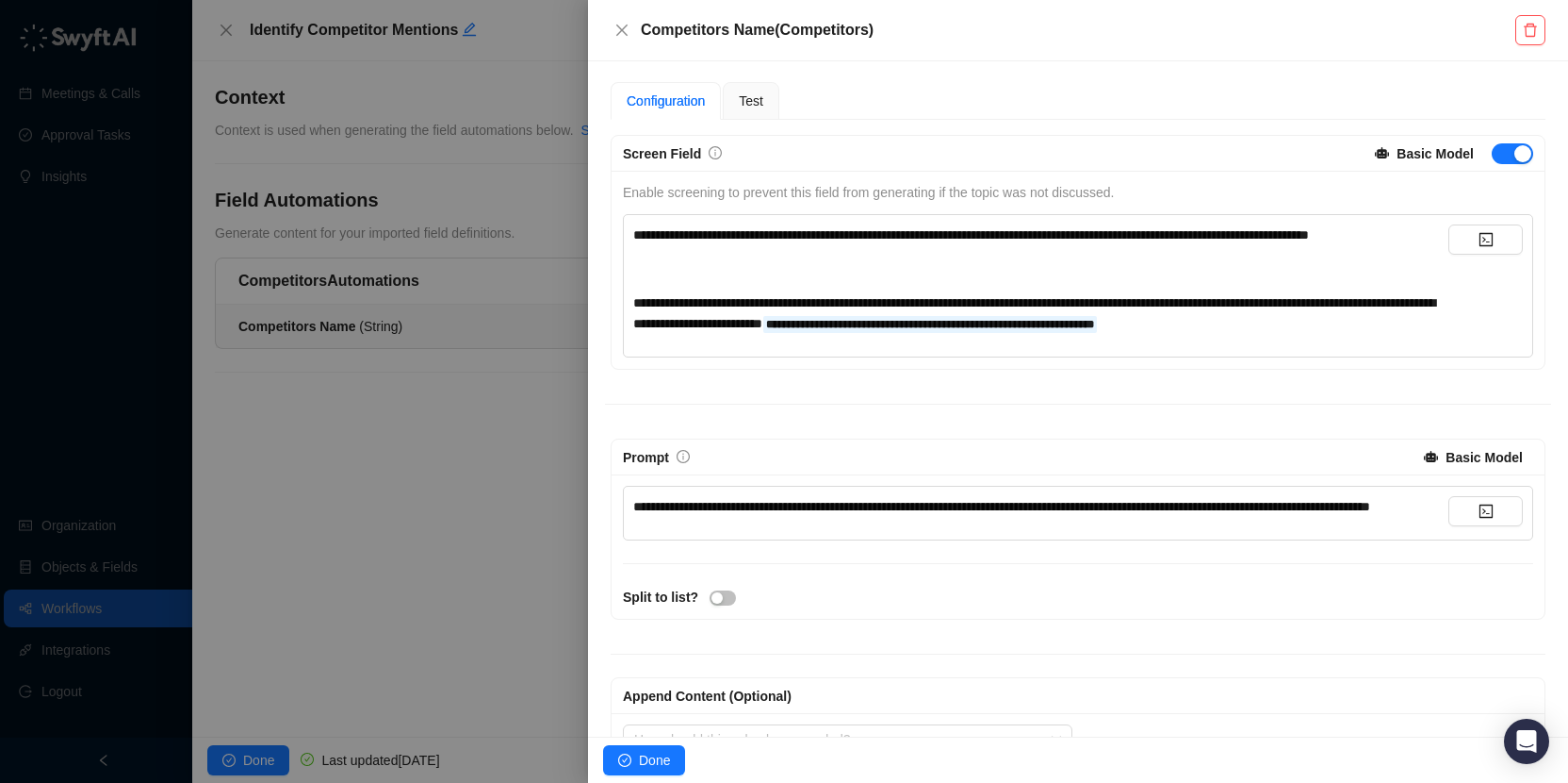
scroll to position [148, 0]
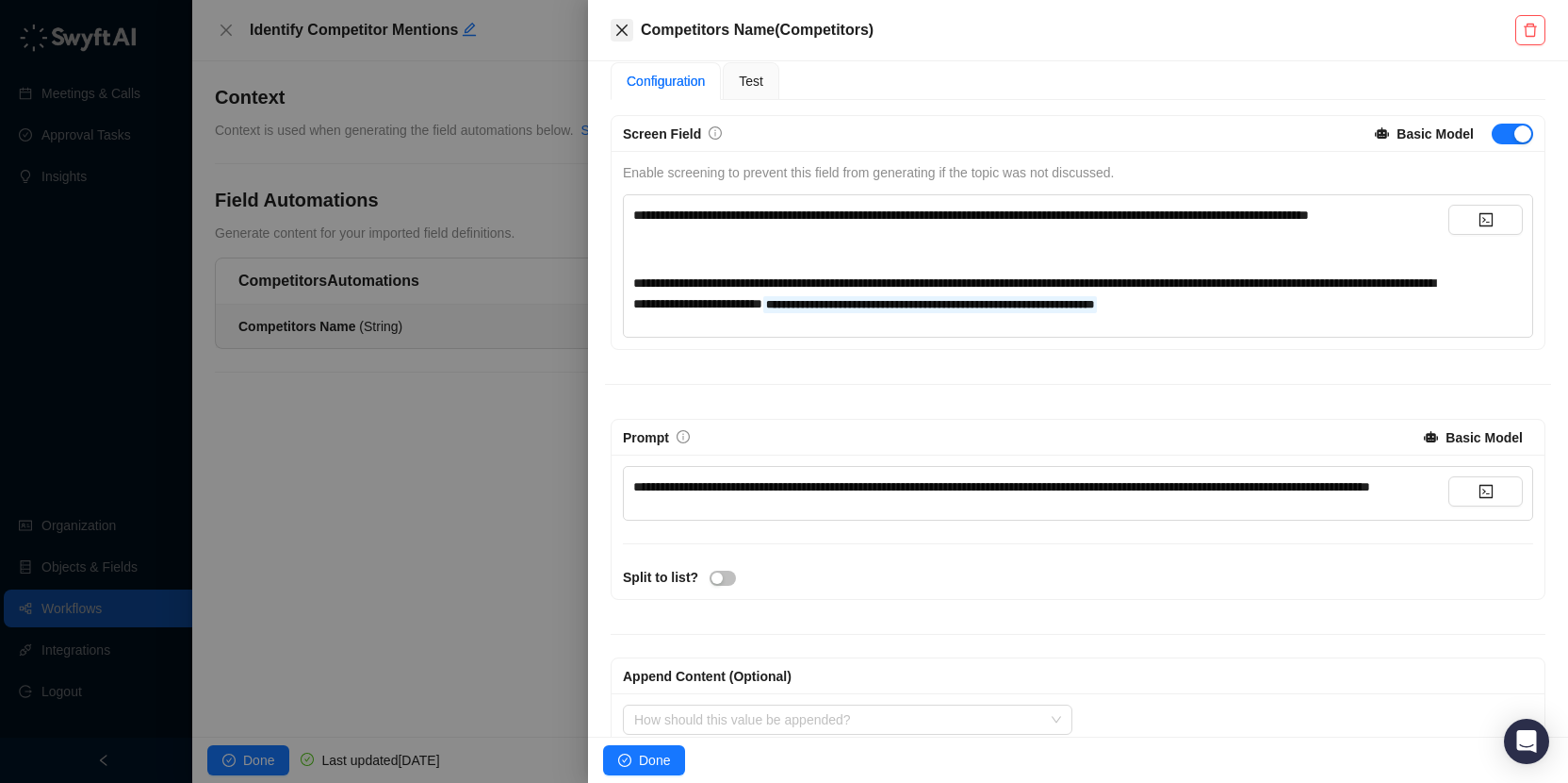
click at [616, 30] on icon "close" at bounding box center [622, 29] width 15 height 15
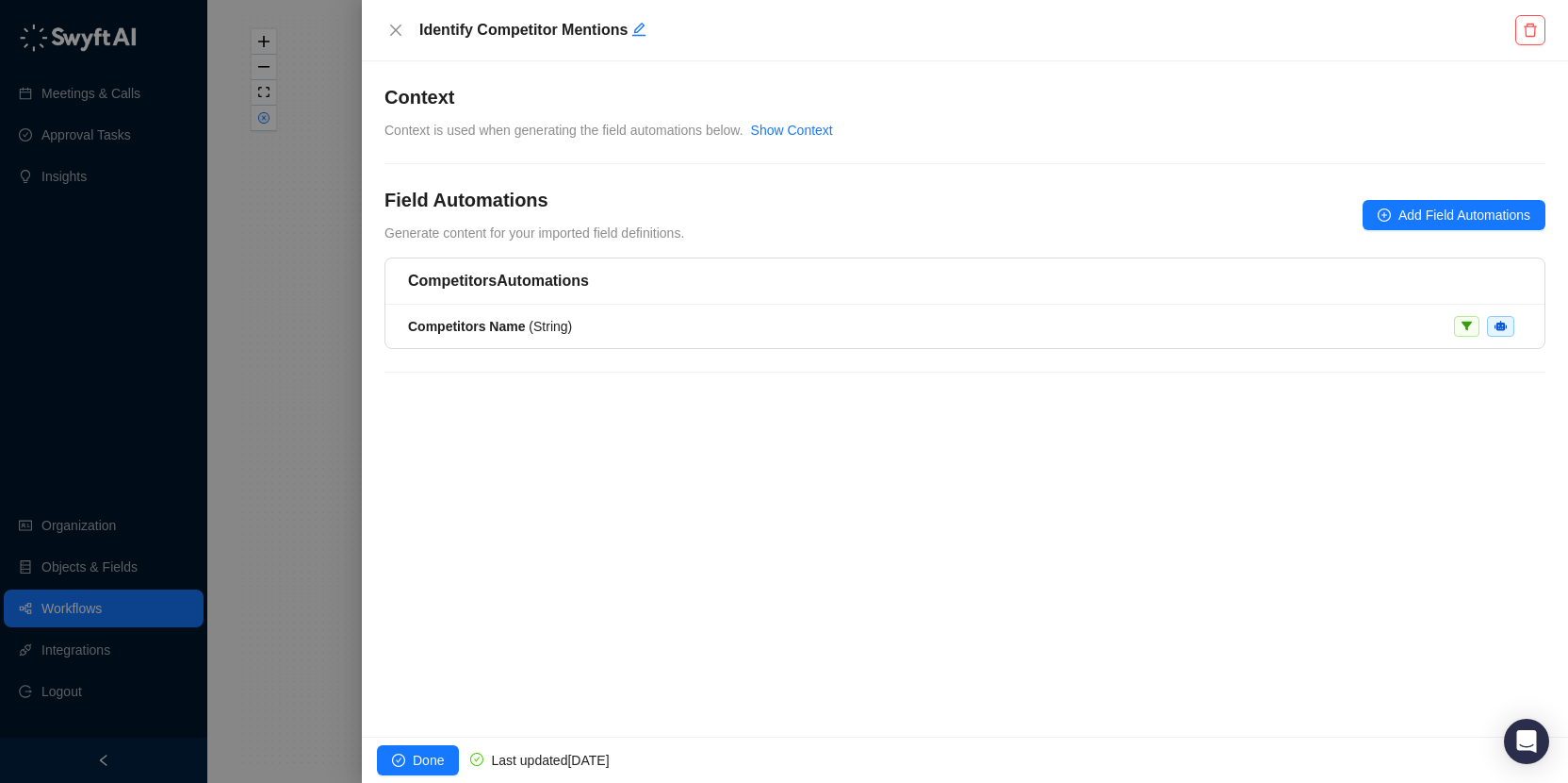
click at [405, 42] on div "Identify Competitor Mentions" at bounding box center [965, 29] width 1161 height 30
click at [396, 29] on icon "close" at bounding box center [396, 30] width 12 height 12
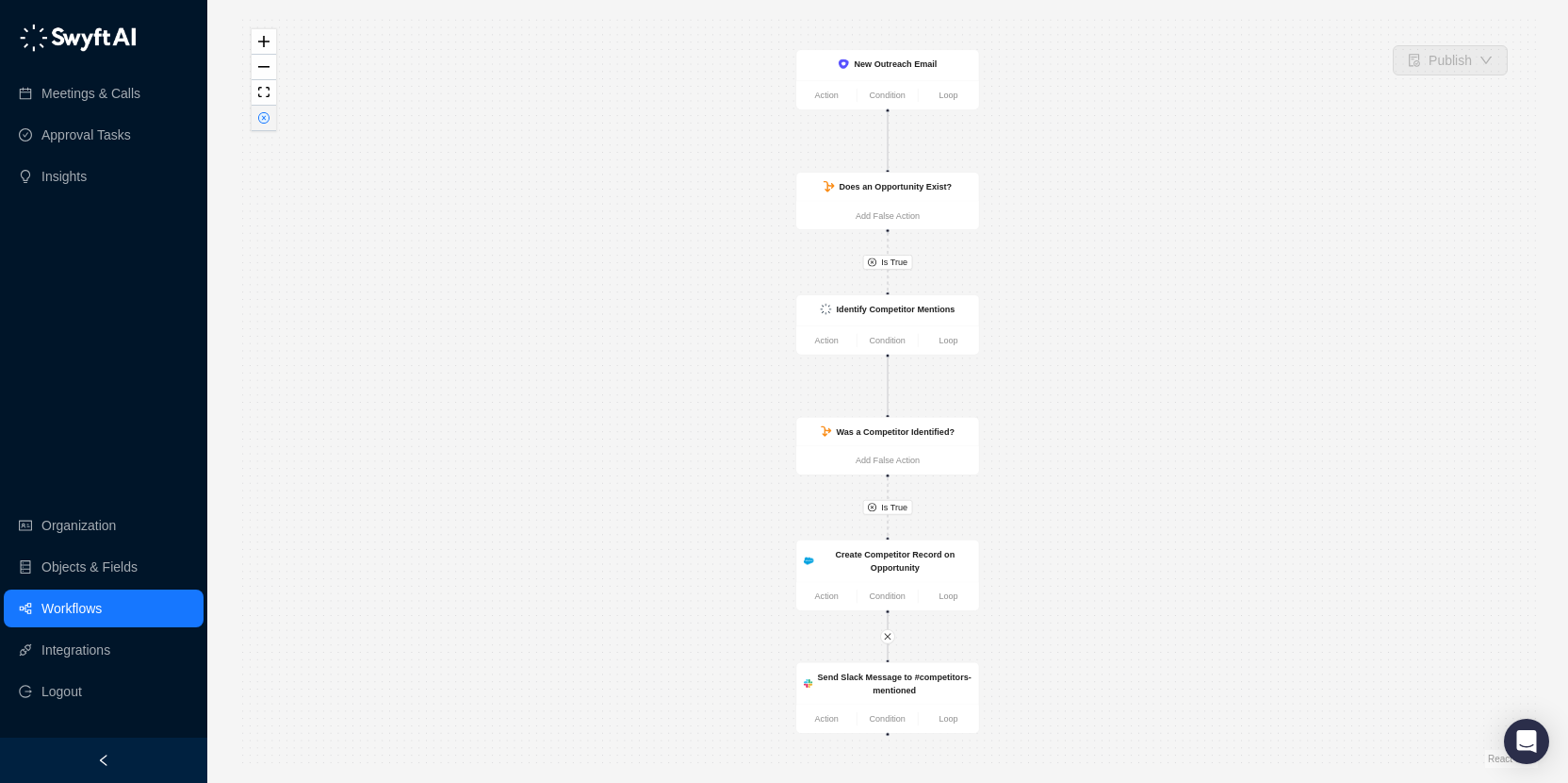
click at [269, 119] on button "button" at bounding box center [263, 118] width 24 height 25
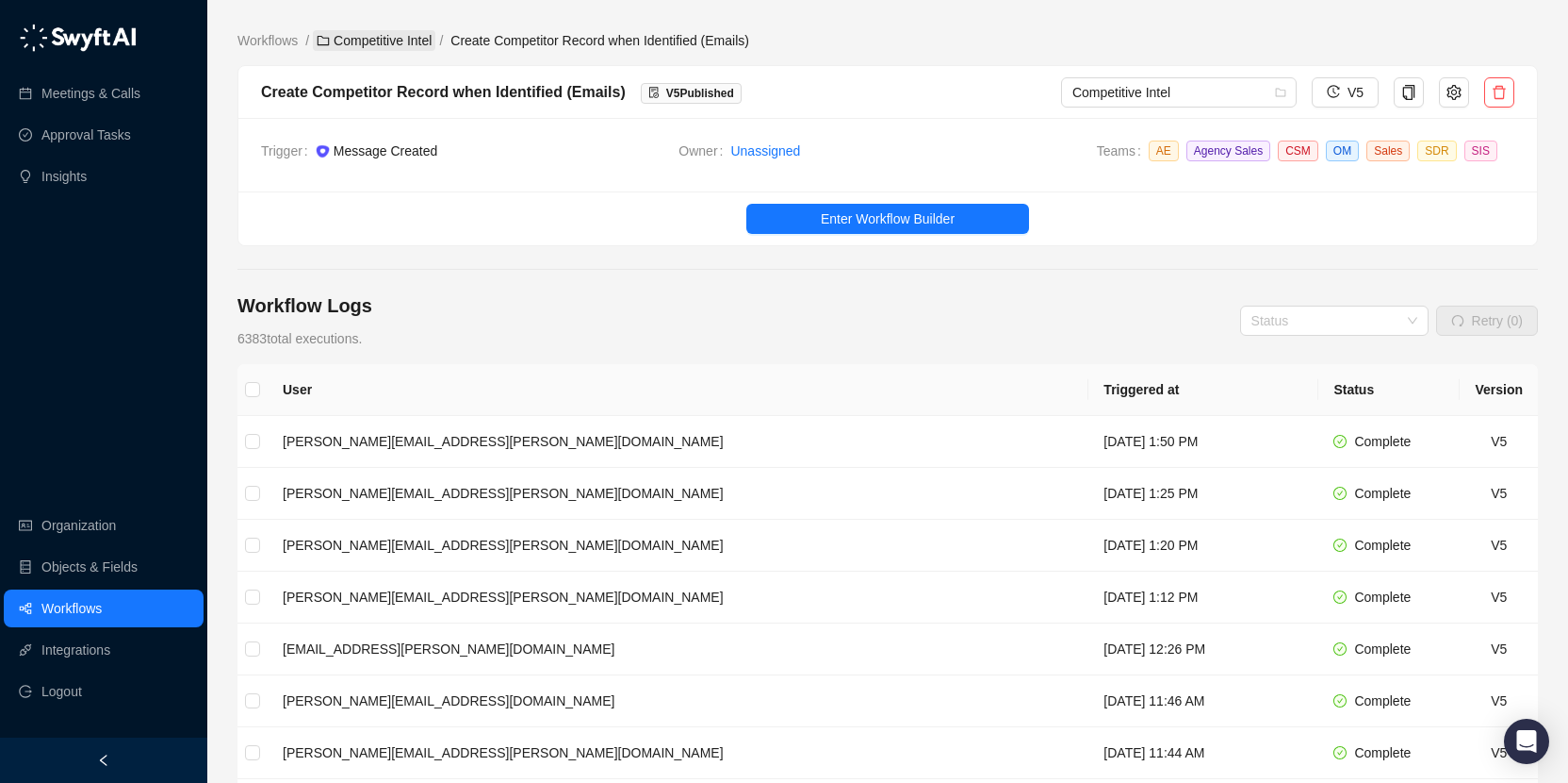
click at [398, 35] on link "Competitive Intel" at bounding box center [375, 40] width 123 height 21
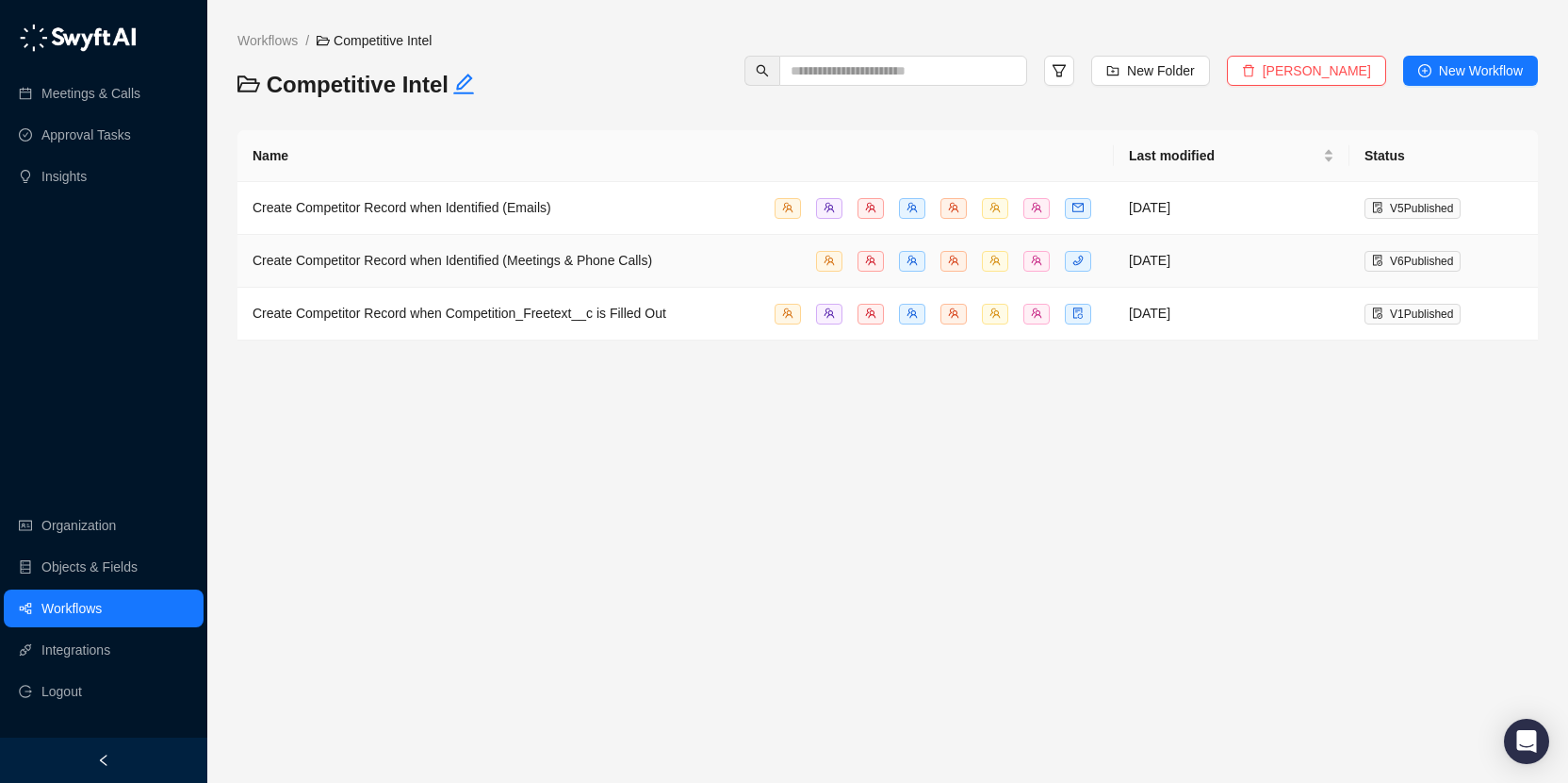
click at [755, 258] on div "Create Competitor Record when Identified (Meetings & Phone Calls)" at bounding box center [675, 261] width 846 height 21
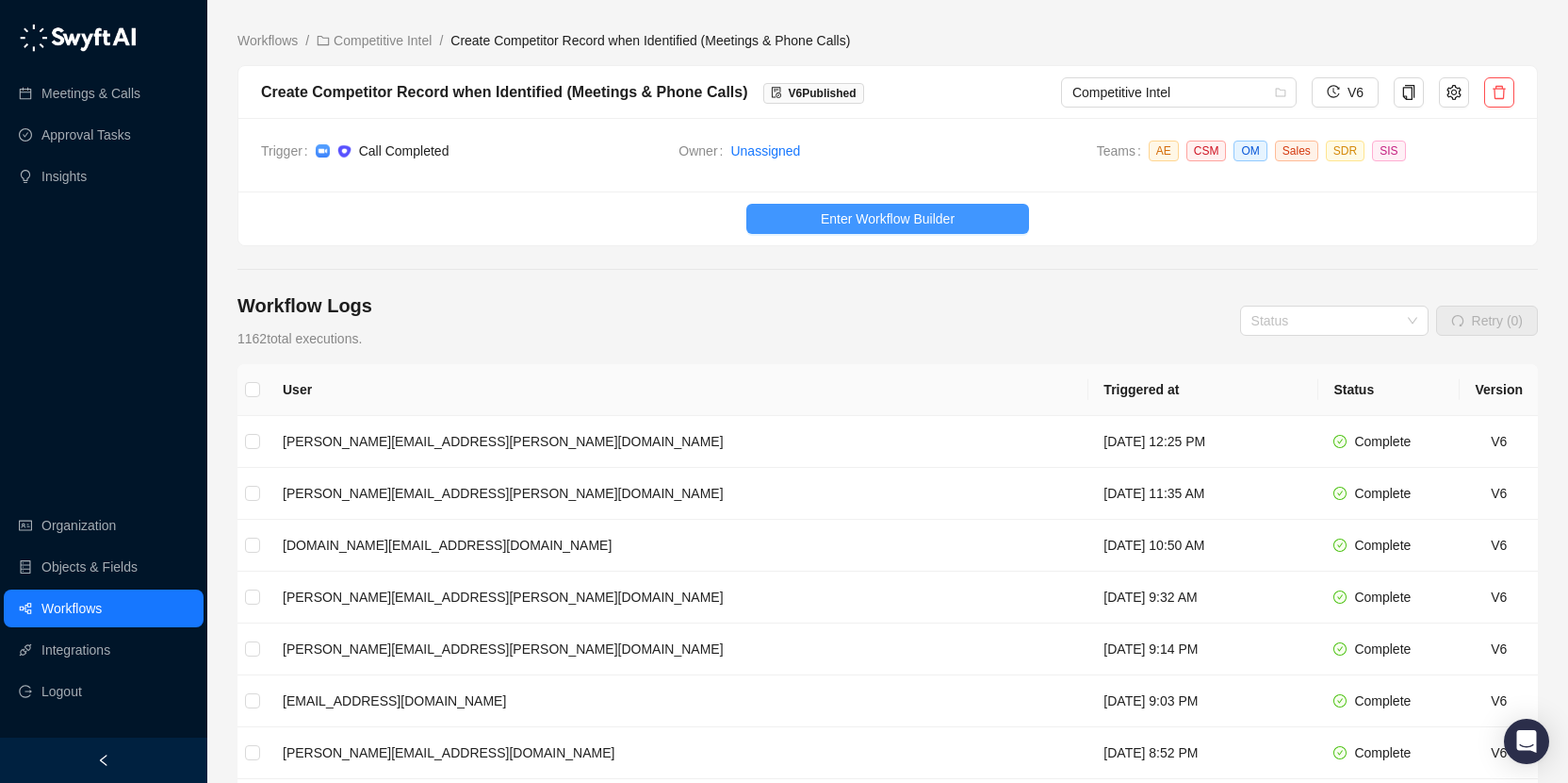
click at [821, 213] on span "Enter Workflow Builder" at bounding box center [887, 218] width 134 height 21
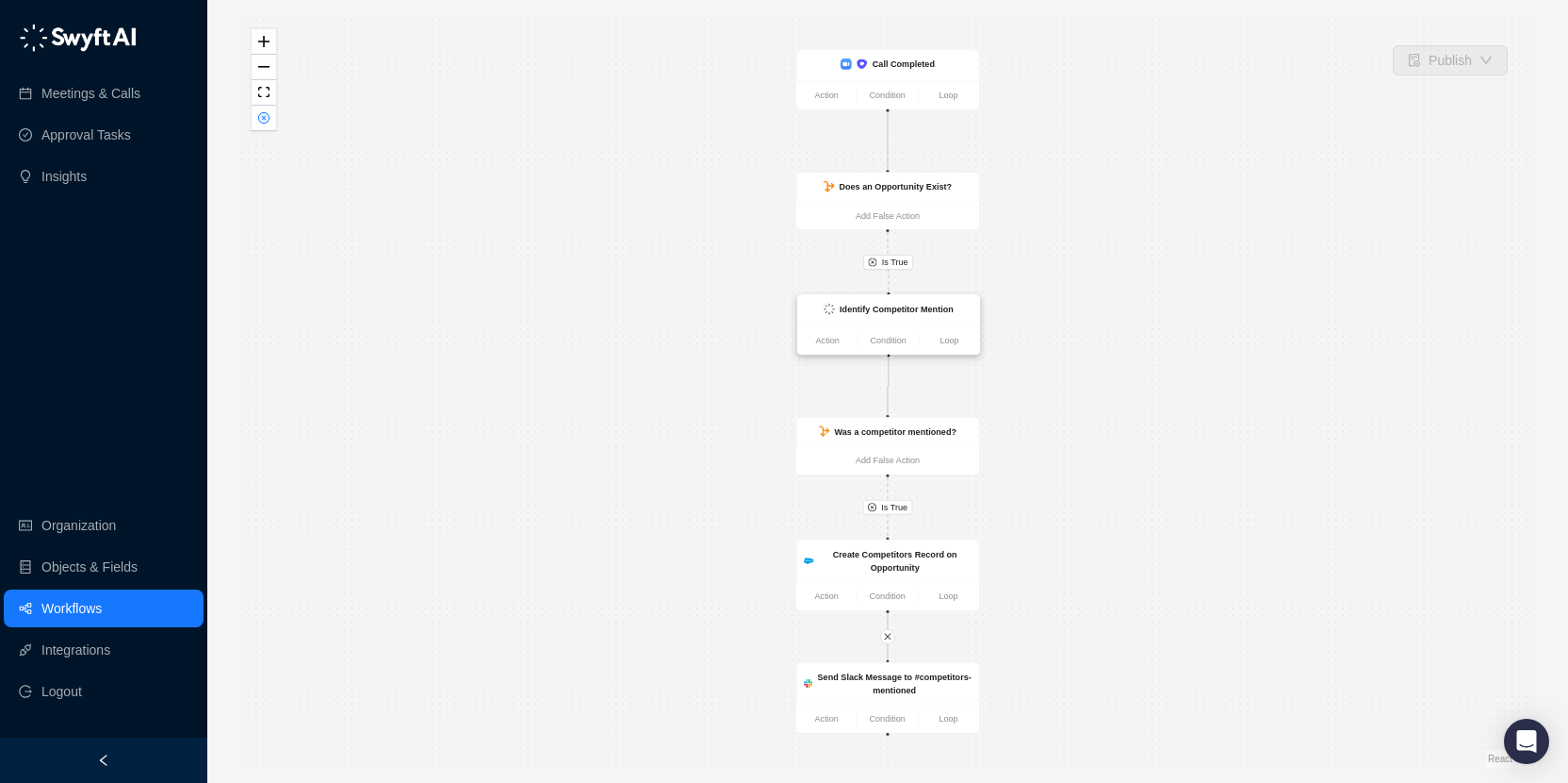
click at [917, 316] on div "Identify Competitor Mention" at bounding box center [889, 310] width 168 height 16
drag, startPoint x: 758, startPoint y: 493, endPoint x: 682, endPoint y: 404, distance: 117.0
click at [682, 404] on div "Is True Is True Identify Competitor Mention Action Condition Loop Was a competi…" at bounding box center [887, 391] width 1301 height 753
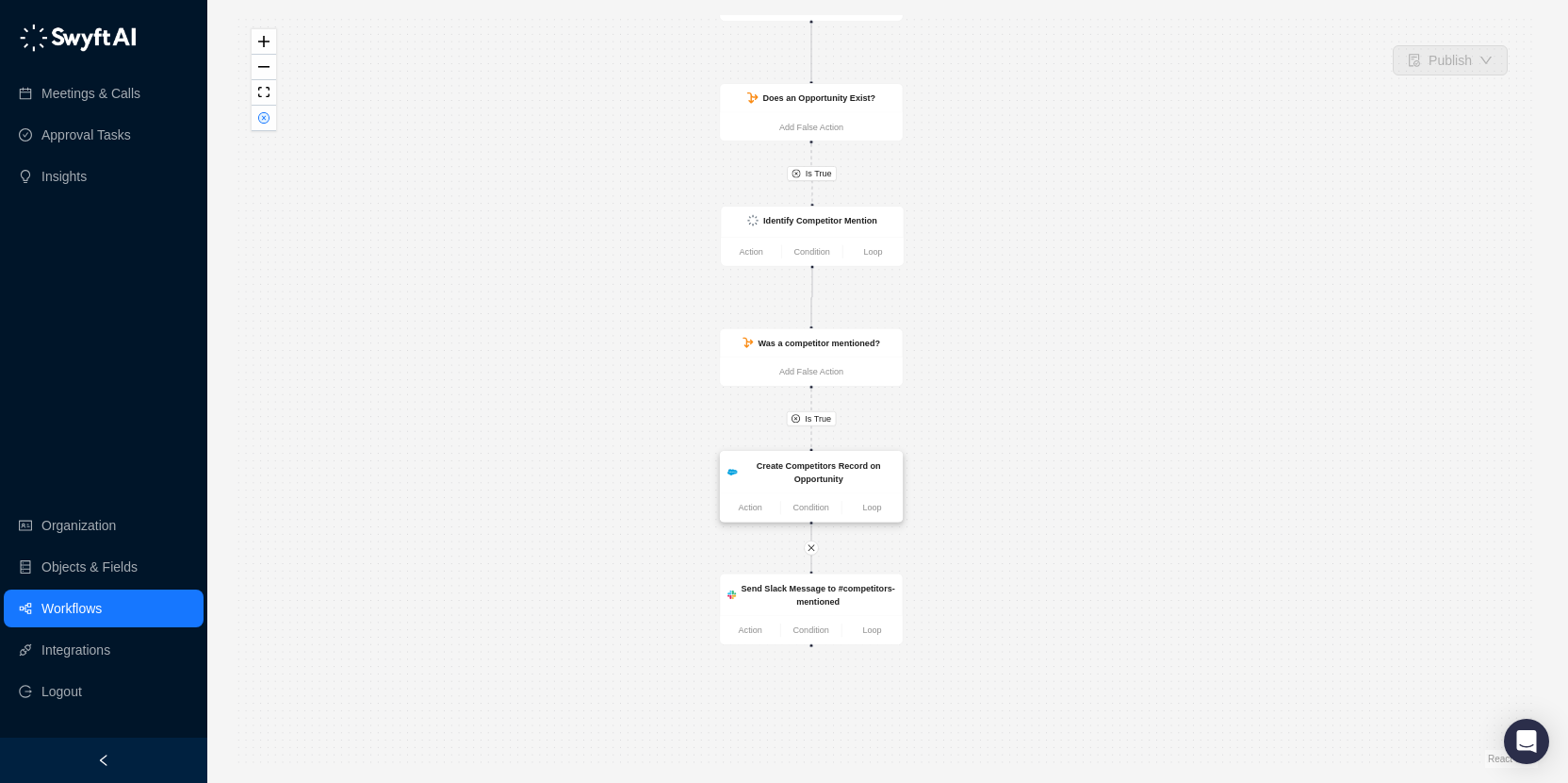
click at [855, 472] on div "Create Competitors Record on Opportunity" at bounding box center [818, 472] width 153 height 27
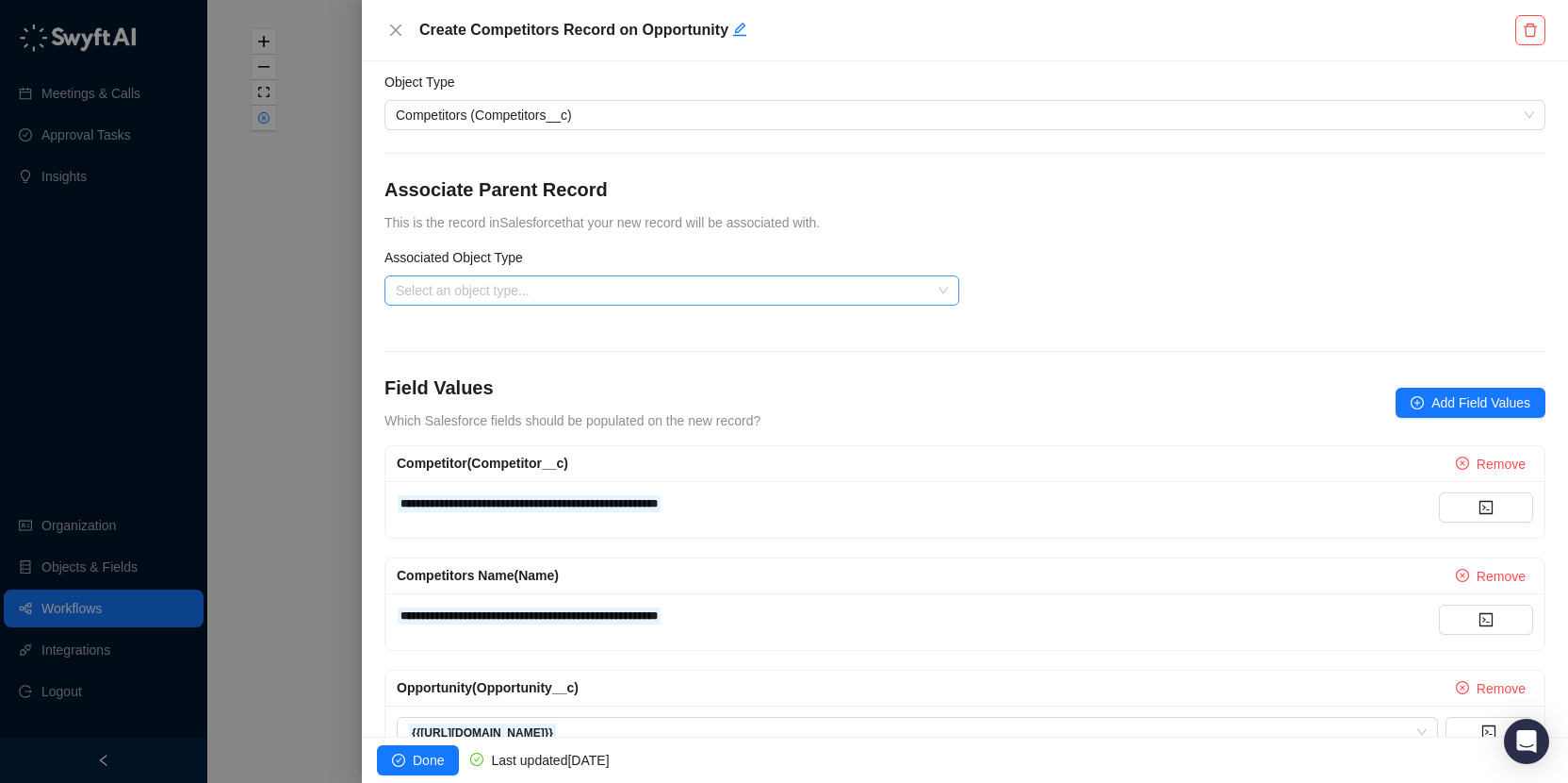
scroll to position [147, 0]
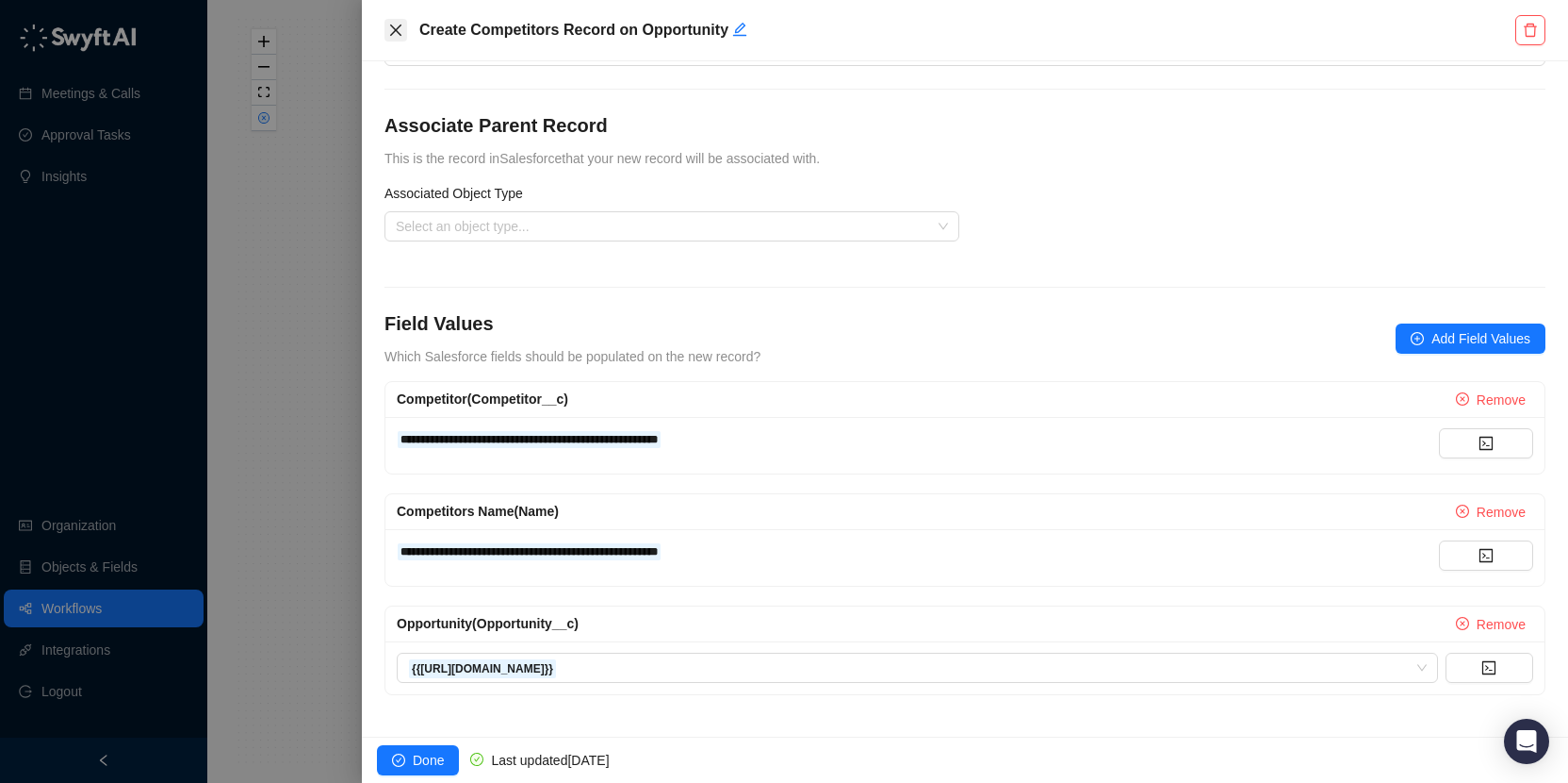
click at [398, 32] on icon "close" at bounding box center [395, 29] width 15 height 15
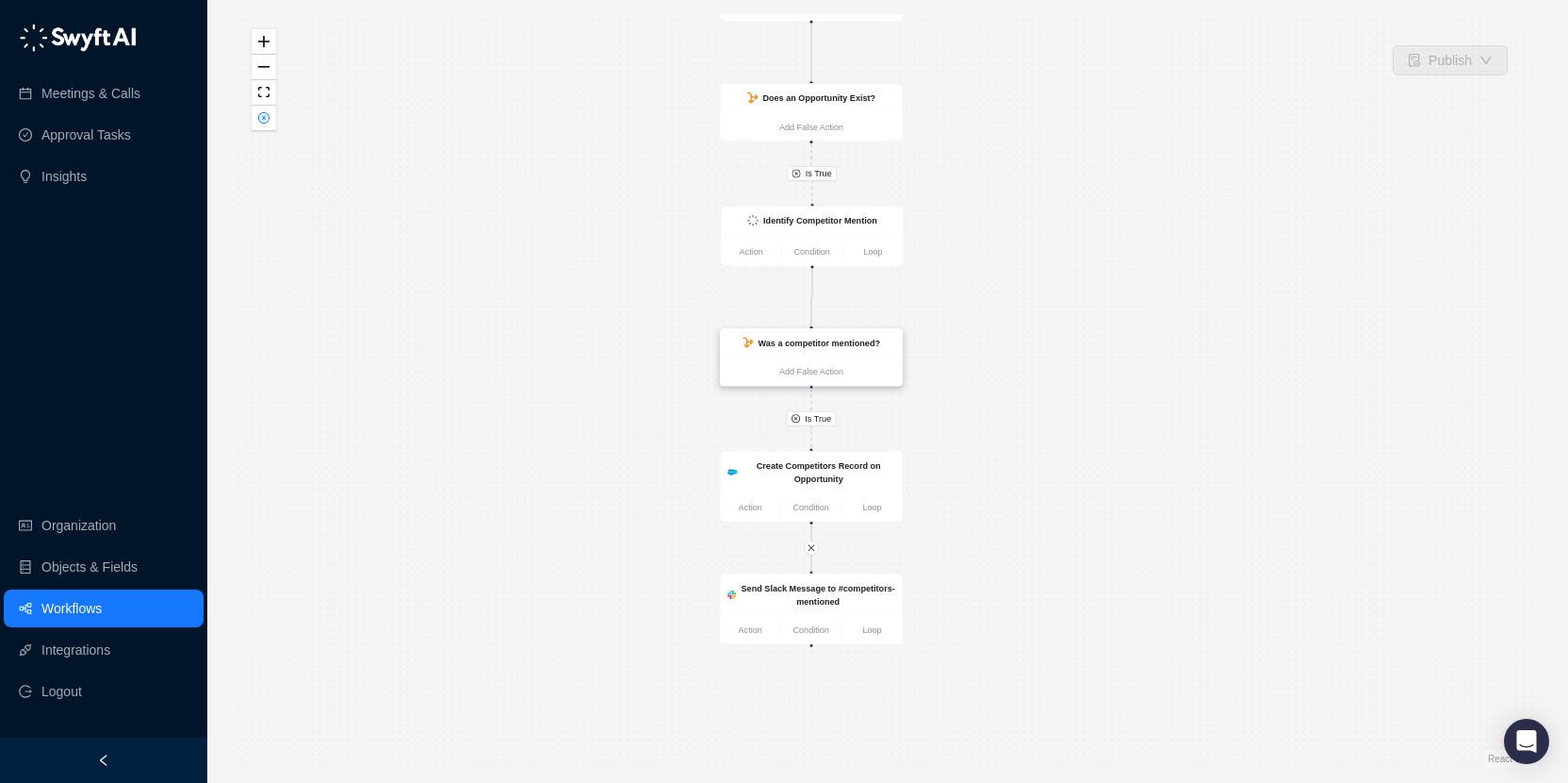
click at [853, 343] on strong "Was a competitor mentioned?" at bounding box center [819, 343] width 122 height 10
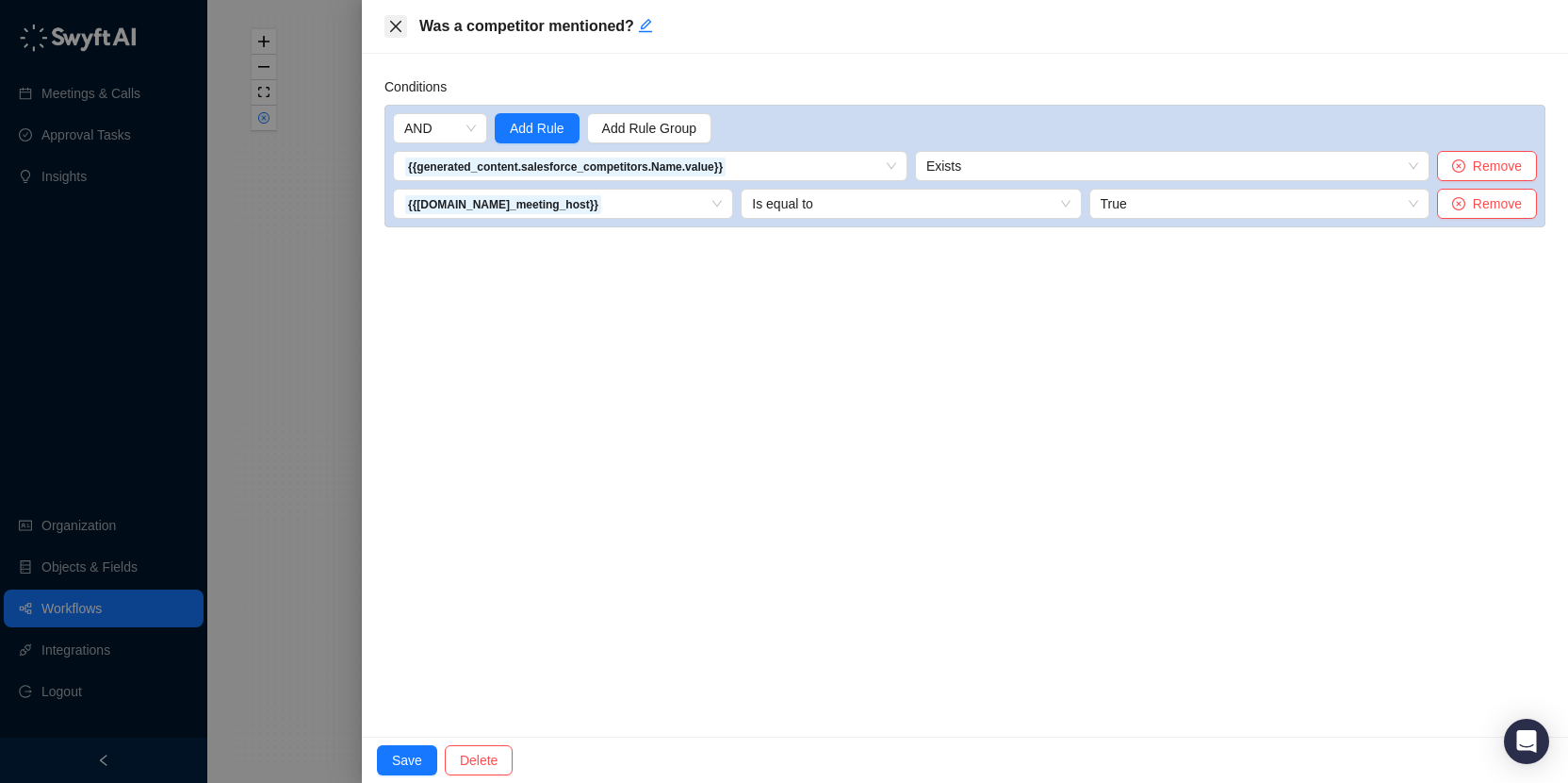
click at [399, 25] on icon "close" at bounding box center [395, 25] width 15 height 15
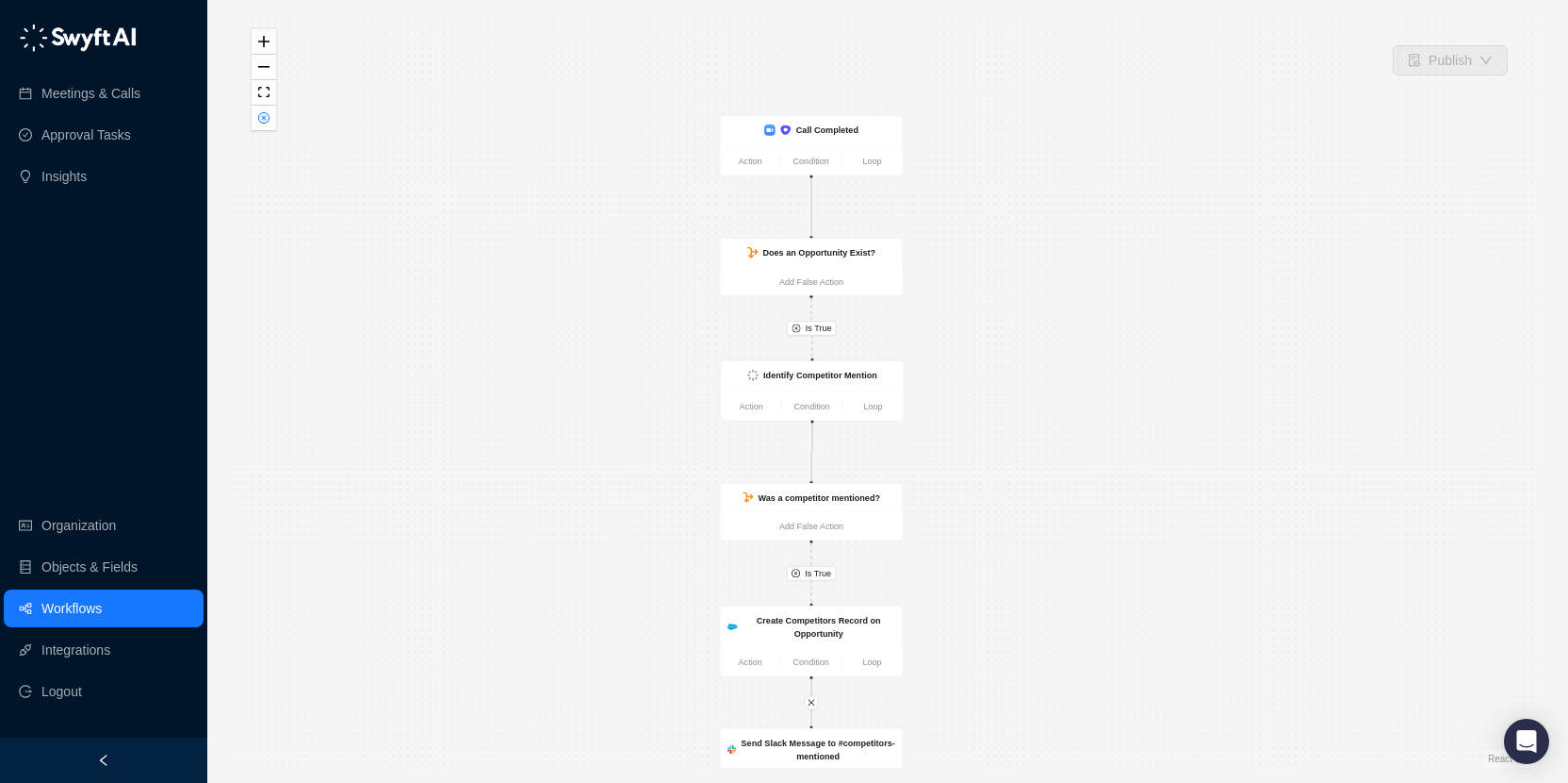
drag, startPoint x: 1054, startPoint y: 175, endPoint x: 1054, endPoint y: 327, distance: 152.0
click at [1054, 328] on div "Is True Is True Identify Competitor Mention Action Condition Loop Was a competi…" at bounding box center [887, 391] width 1301 height 753
click at [262, 123] on icon "close-circle" at bounding box center [264, 118] width 12 height 12
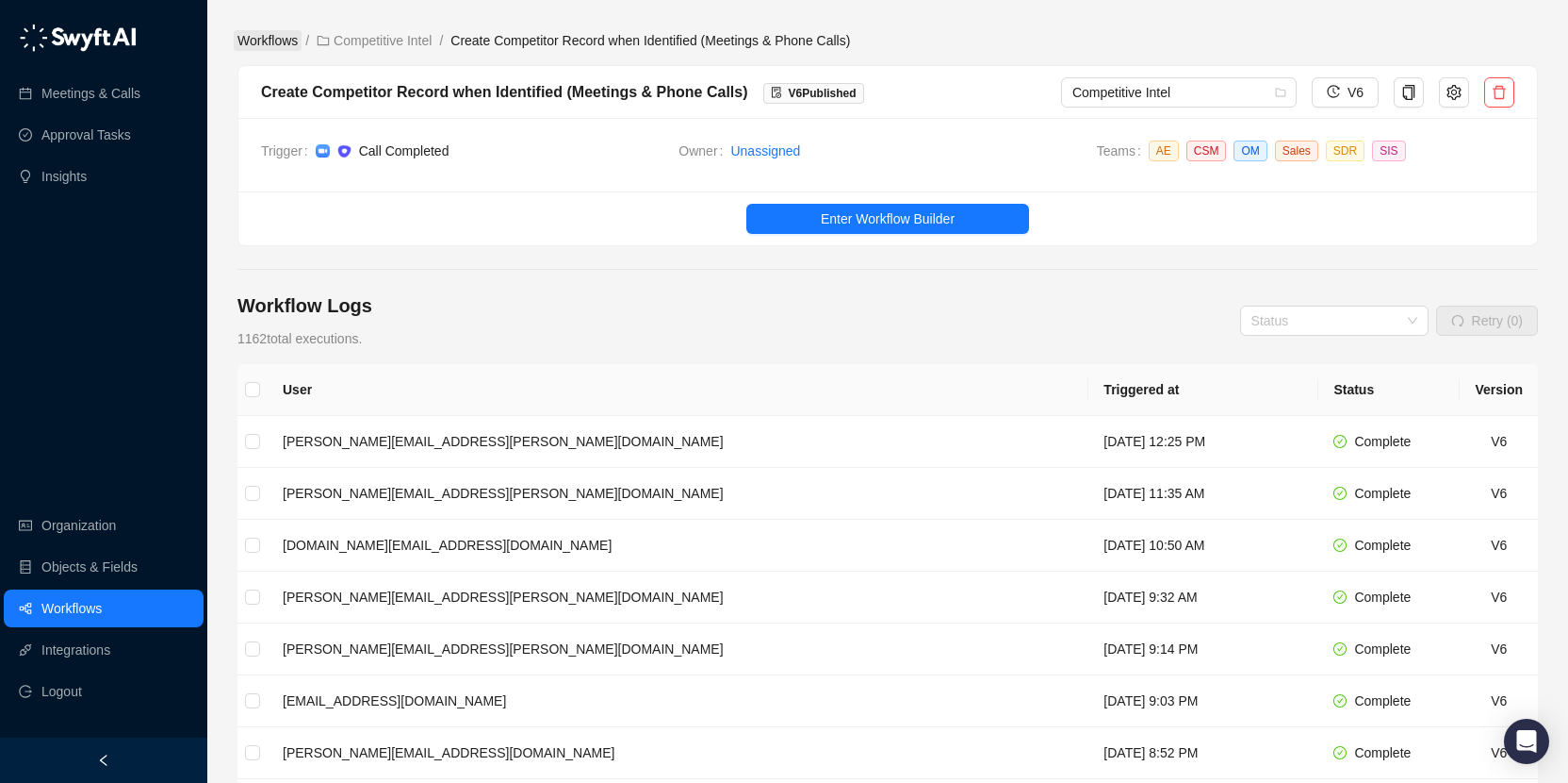
click at [277, 40] on link "Workflows" at bounding box center [267, 40] width 68 height 21
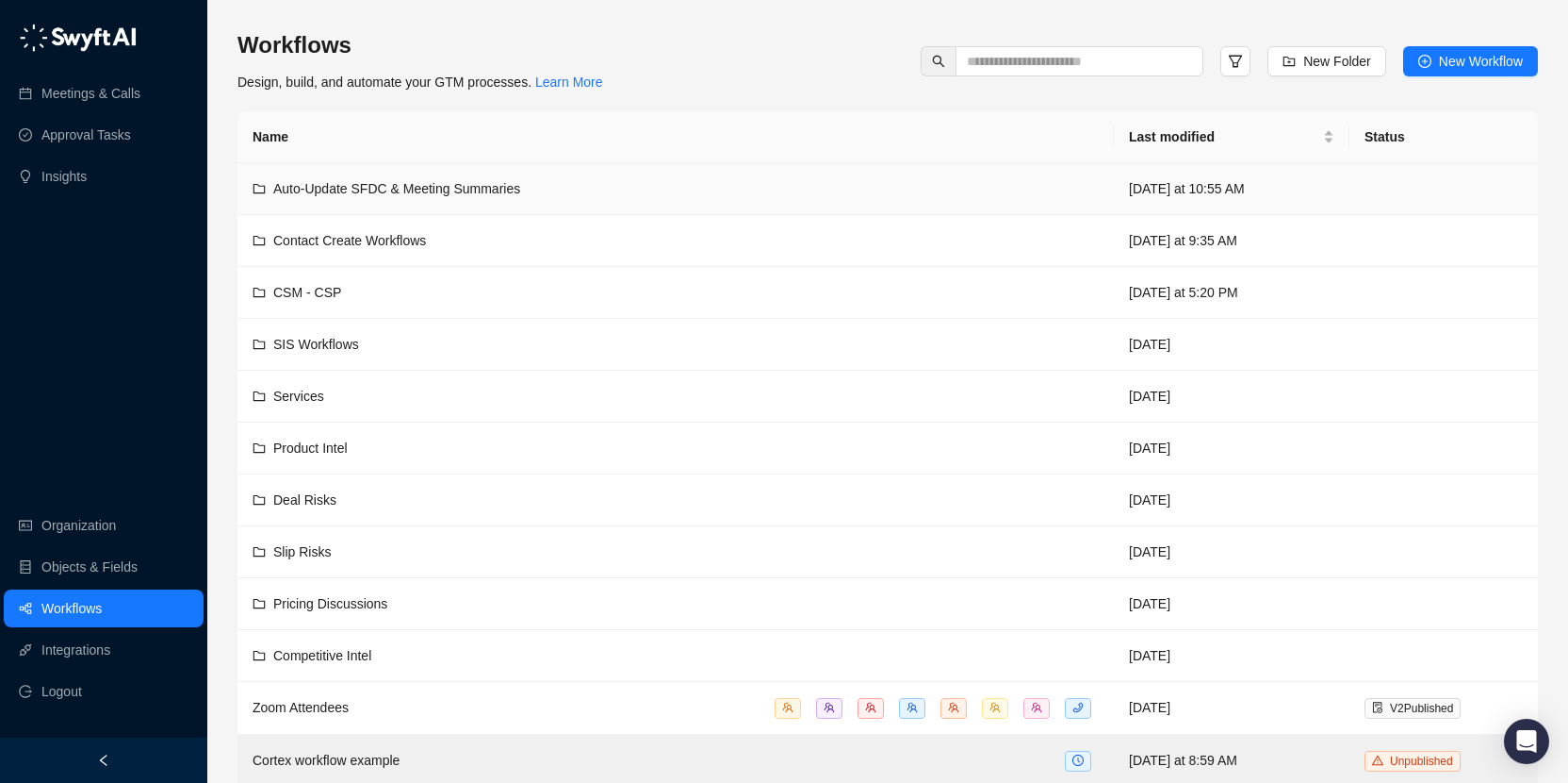
click at [610, 179] on div "Auto-Update SFDC & Meeting Summaries" at bounding box center [675, 188] width 846 height 21
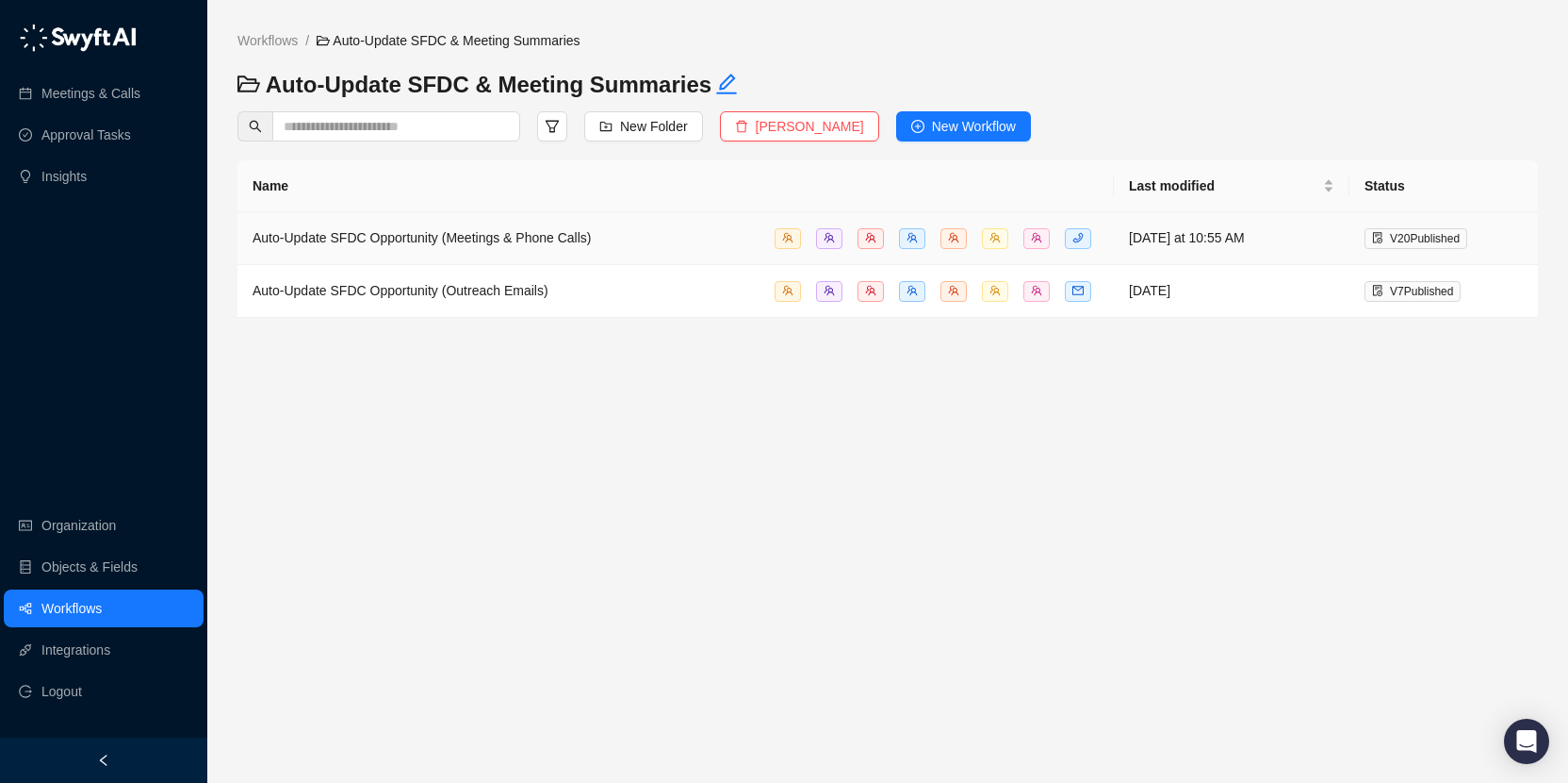
click at [643, 235] on div "Auto-Update SFDC Opportunity (Meetings & Phone Calls)" at bounding box center [675, 238] width 846 height 21
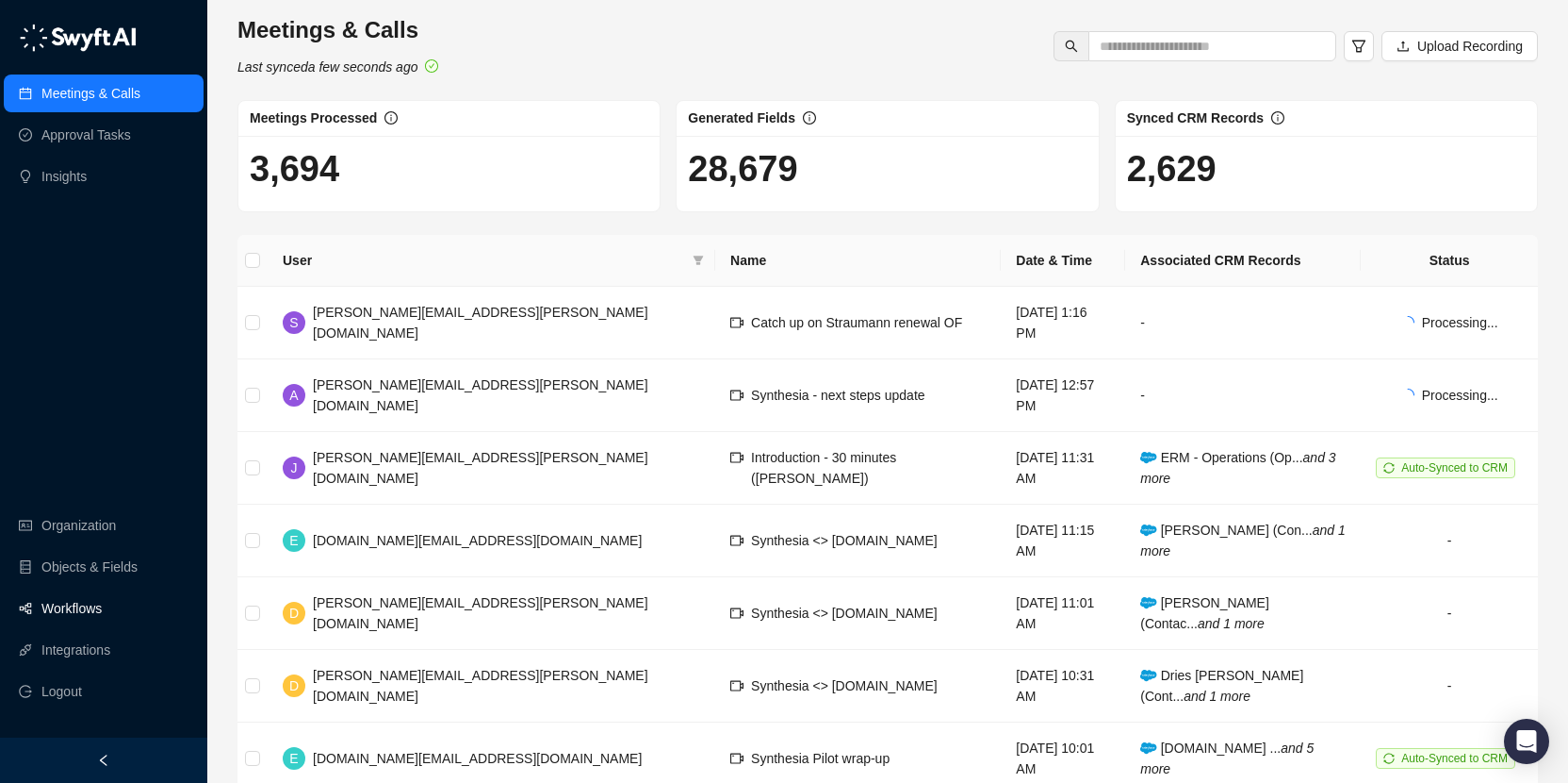
click at [78, 613] on link "Workflows" at bounding box center [71, 608] width 60 height 38
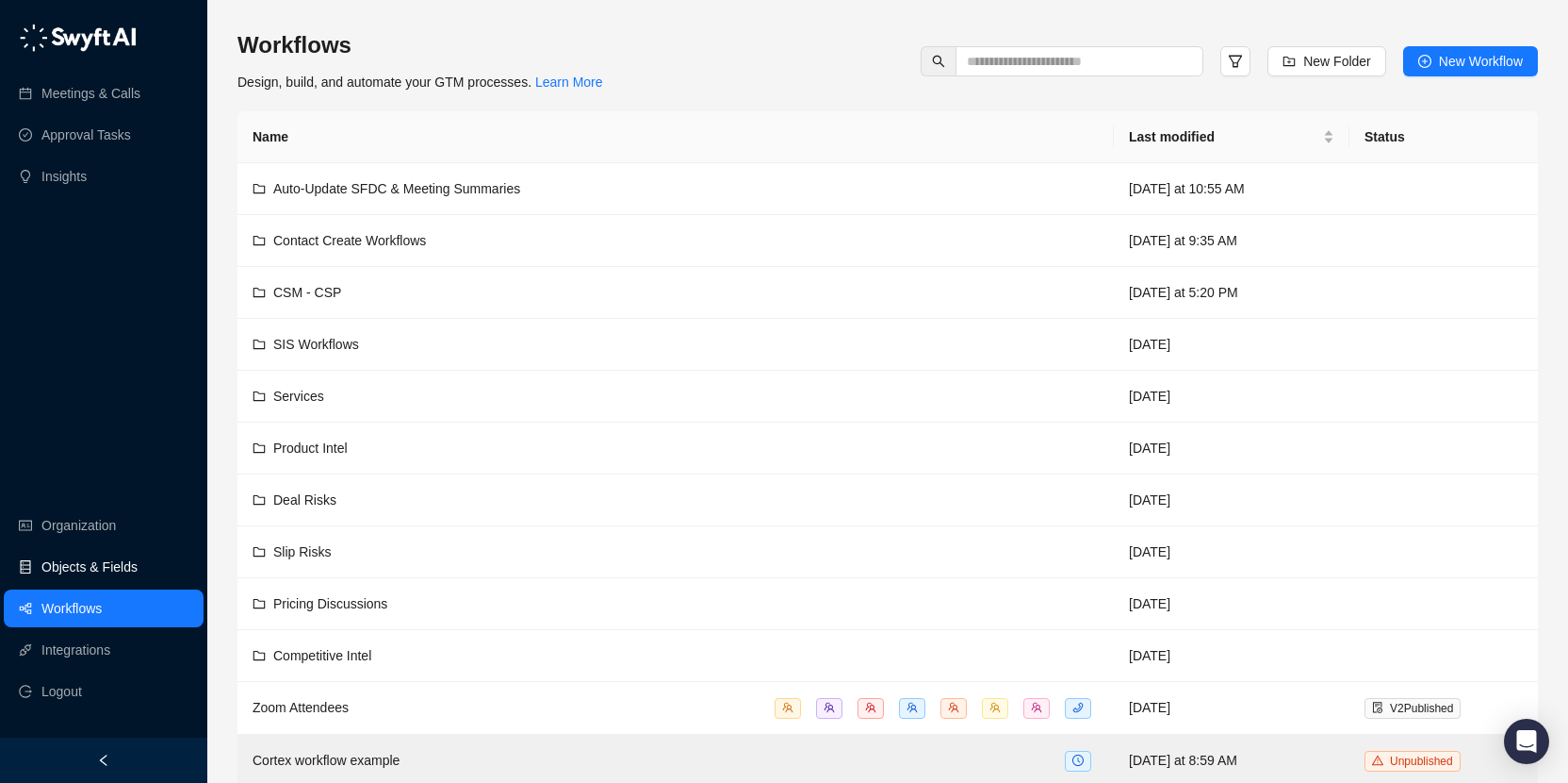
click at [105, 563] on link "Objects & Fields" at bounding box center [89, 566] width 97 height 38
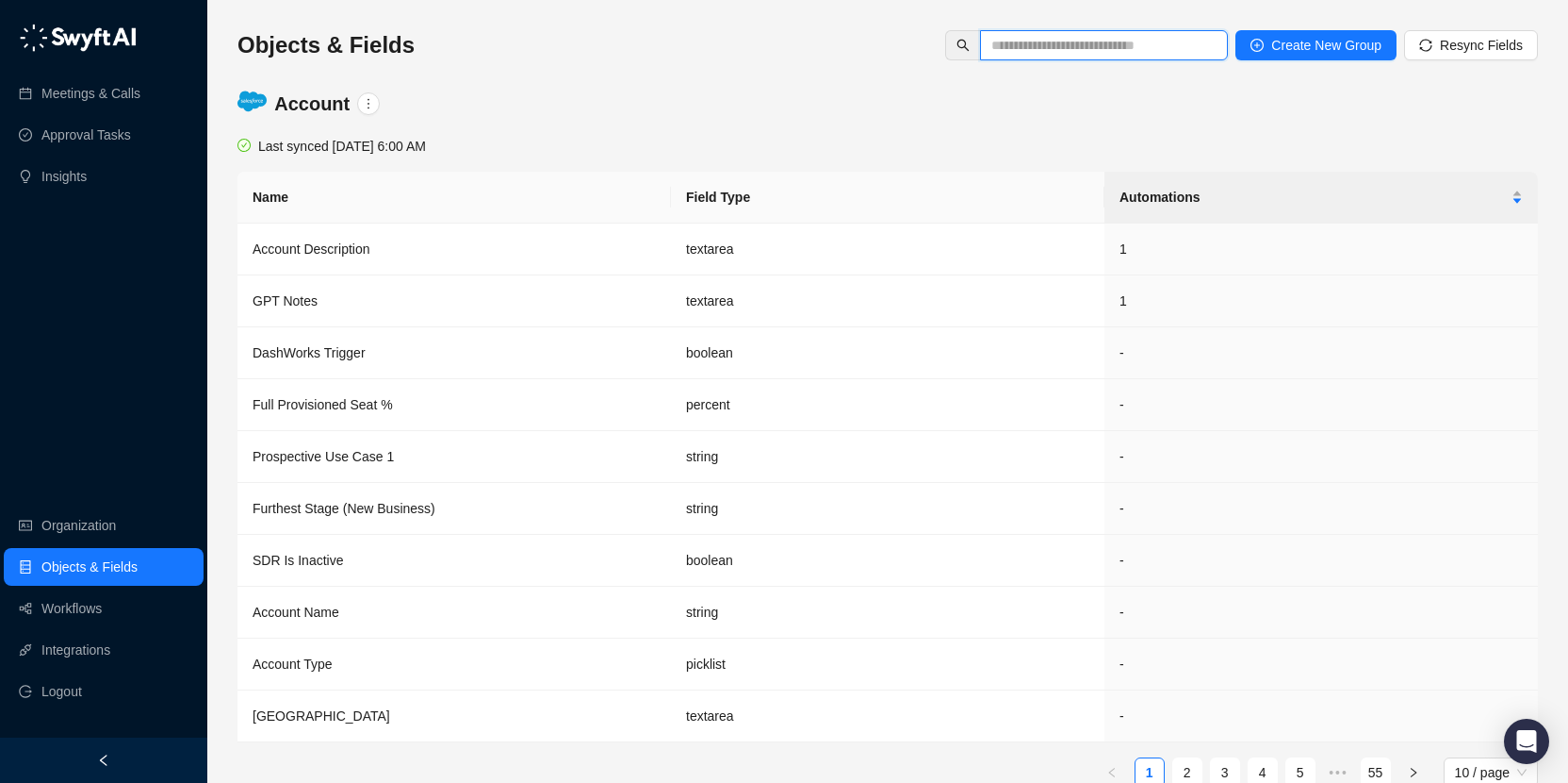
click at [1096, 37] on input "text" at bounding box center [1096, 45] width 210 height 21
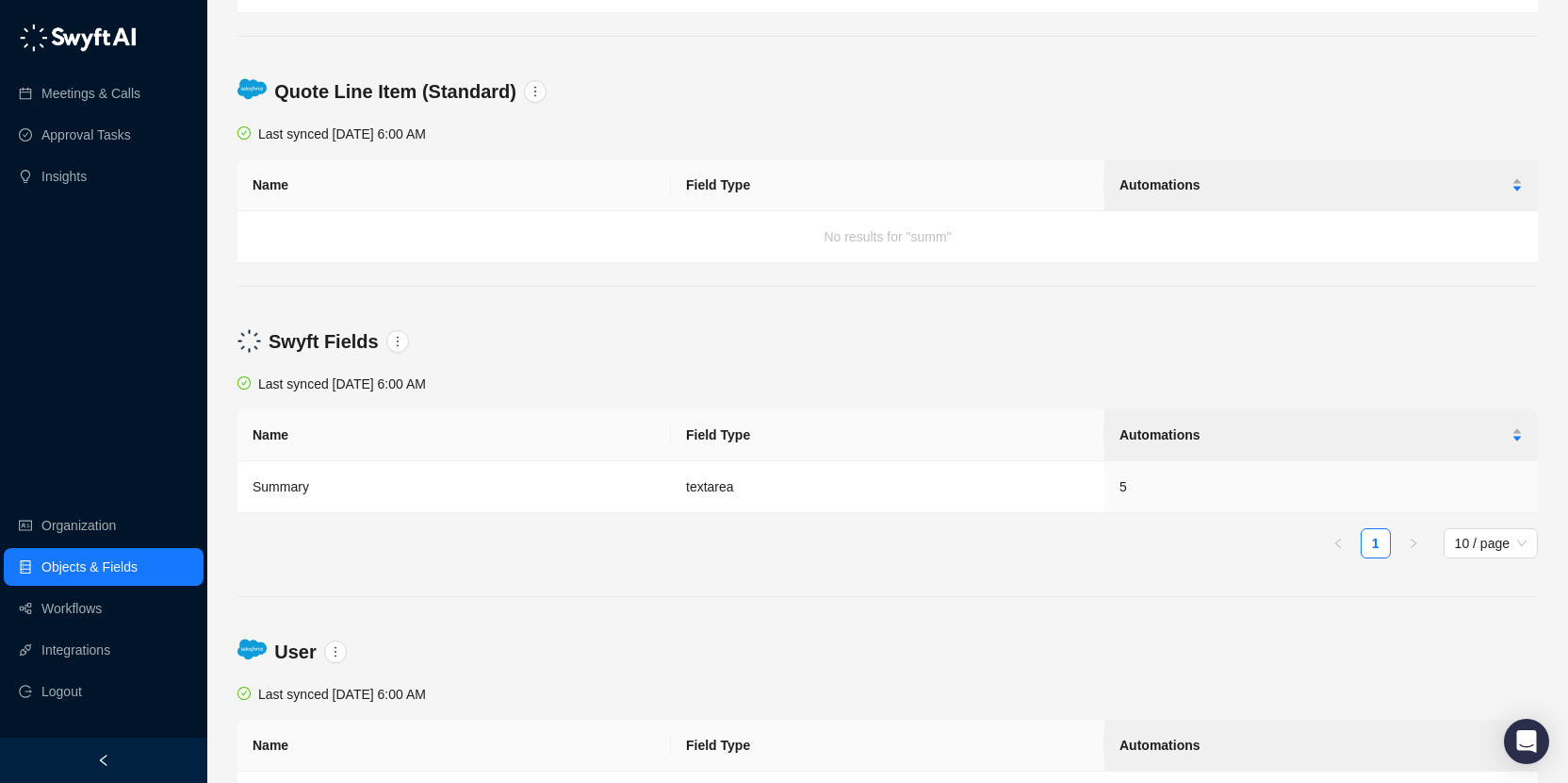
scroll to position [3328, 0]
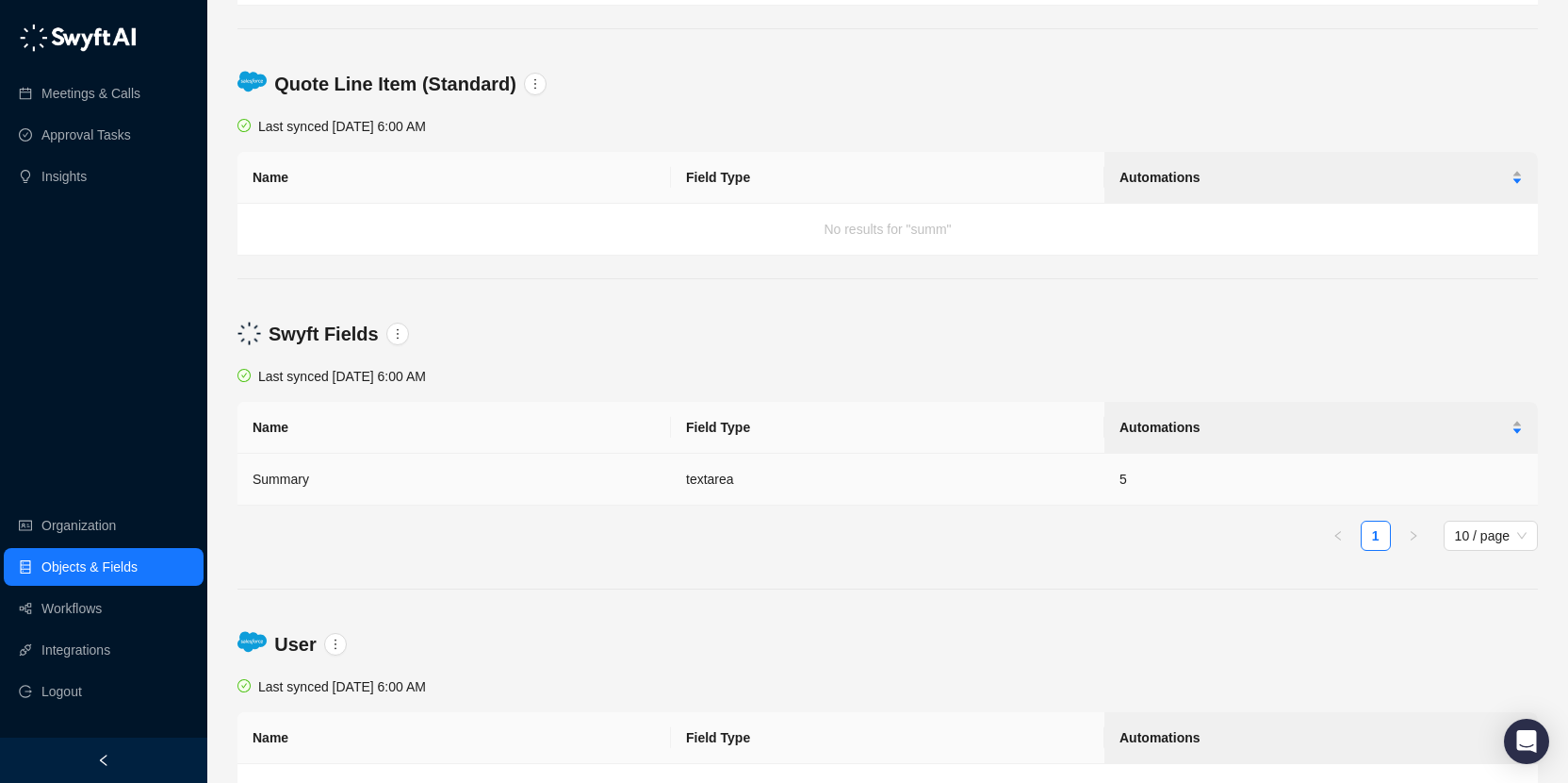
type input "****"
click at [875, 449] on th "Field Type" at bounding box center [888, 427] width 433 height 52
click at [867, 484] on td "textarea" at bounding box center [888, 479] width 433 height 52
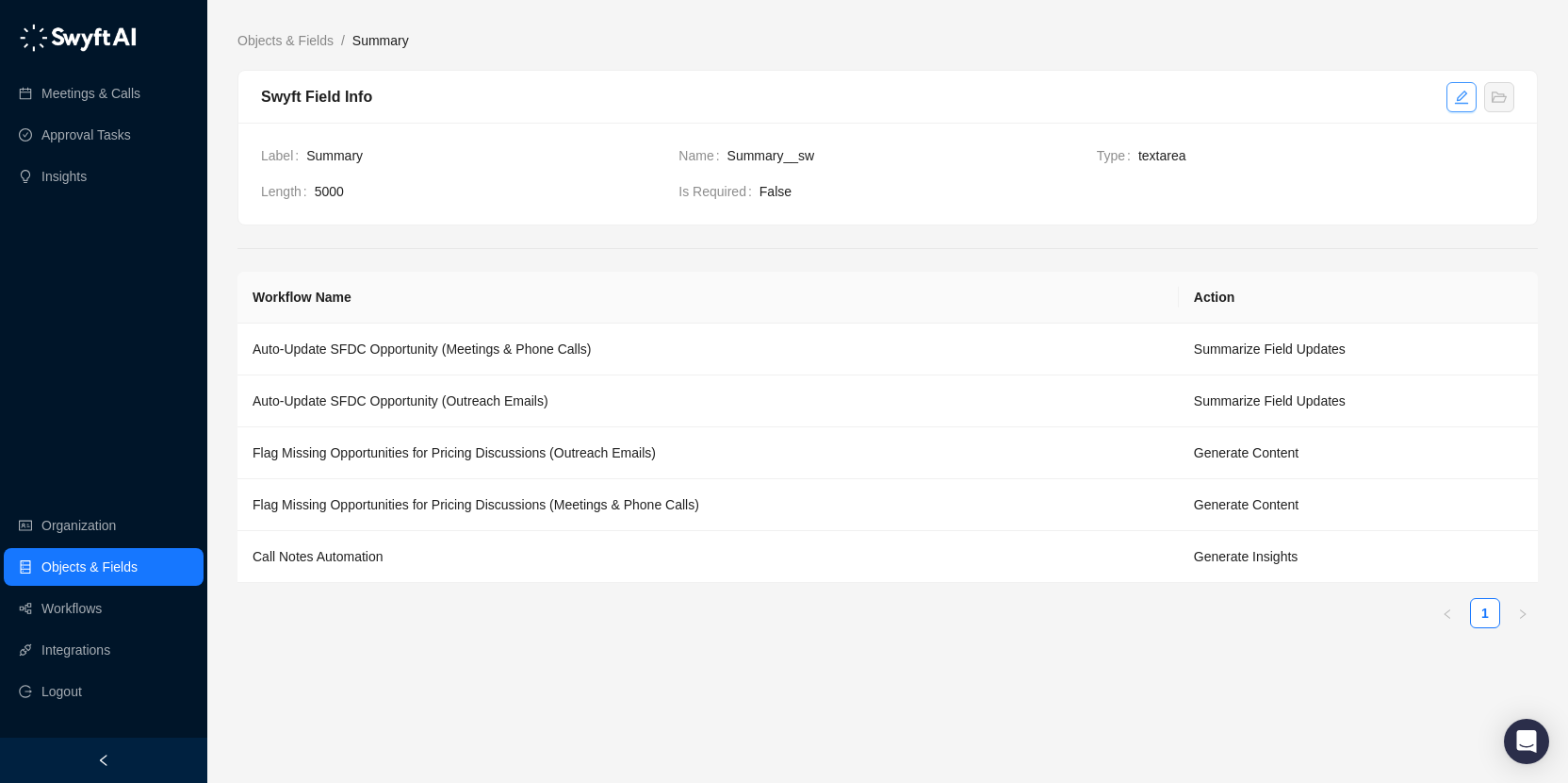
click at [1452, 97] on button "button" at bounding box center [1461, 97] width 30 height 30
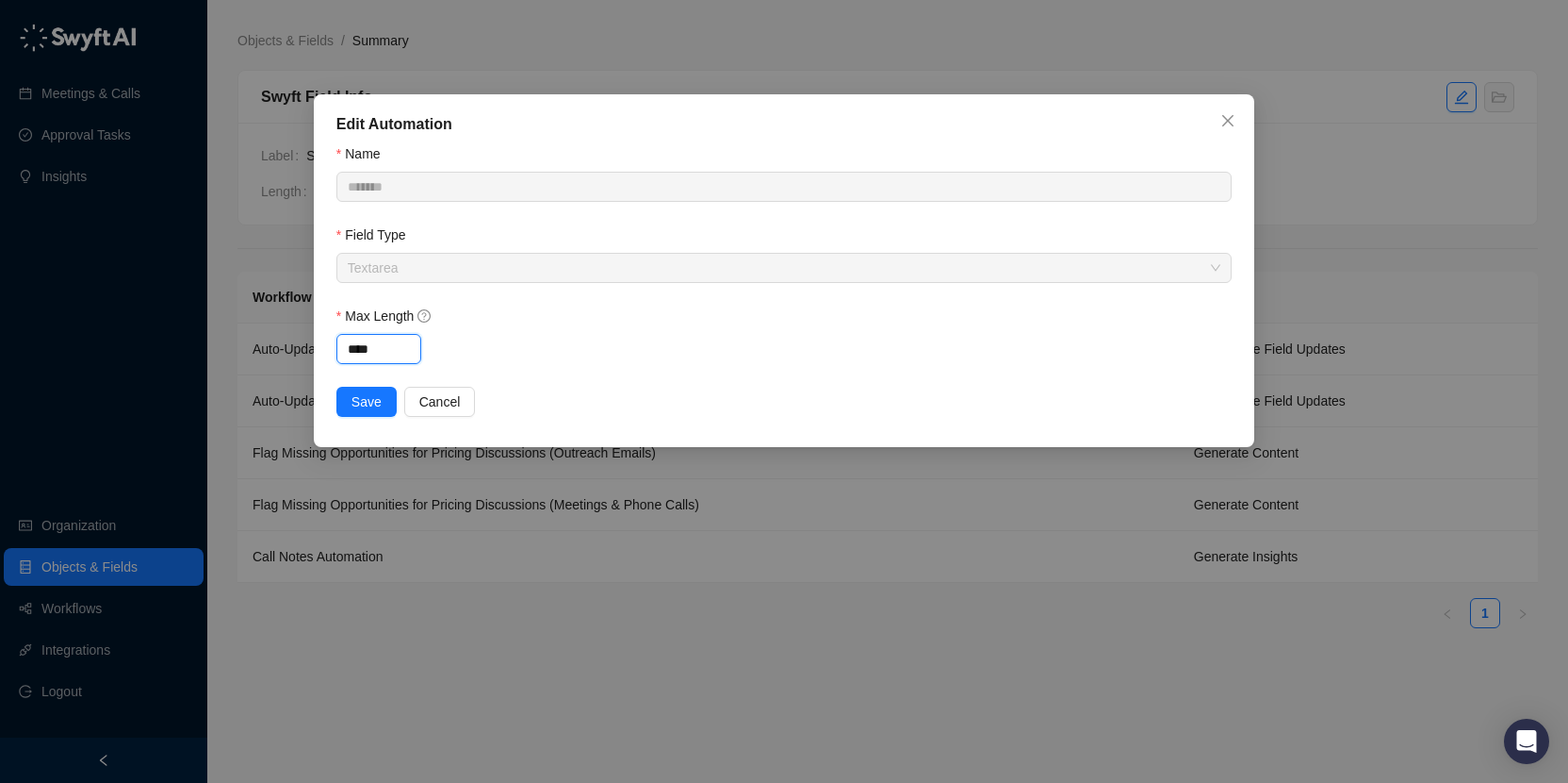
drag, startPoint x: 358, startPoint y: 339, endPoint x: 336, endPoint y: 343, distance: 22.4
click at [336, 343] on div "Edit Automation Name ******* Field Type Textarea Max Length **** Save Cancel" at bounding box center [784, 270] width 941 height 352
type input "*****"
click at [368, 392] on span "Save" at bounding box center [366, 401] width 30 height 21
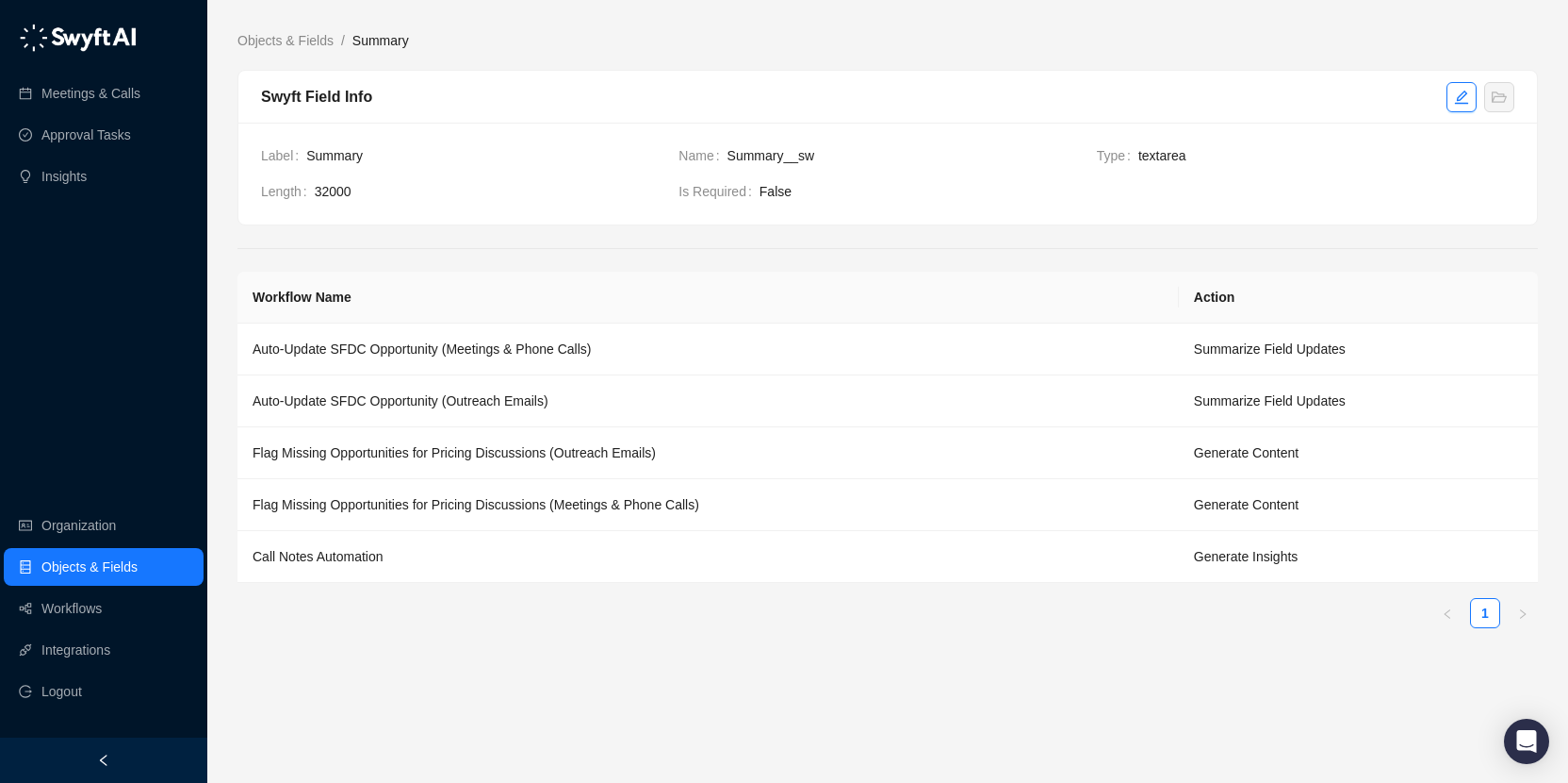
click at [772, 187] on span "False" at bounding box center [1137, 190] width 755 height 21
